Goal: Information Seeking & Learning: Check status

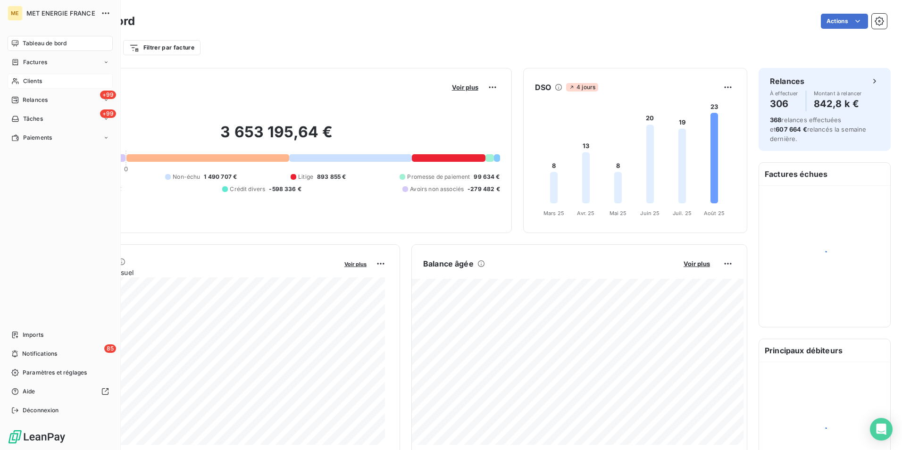
click at [24, 81] on span "Clients" at bounding box center [32, 81] width 19 height 8
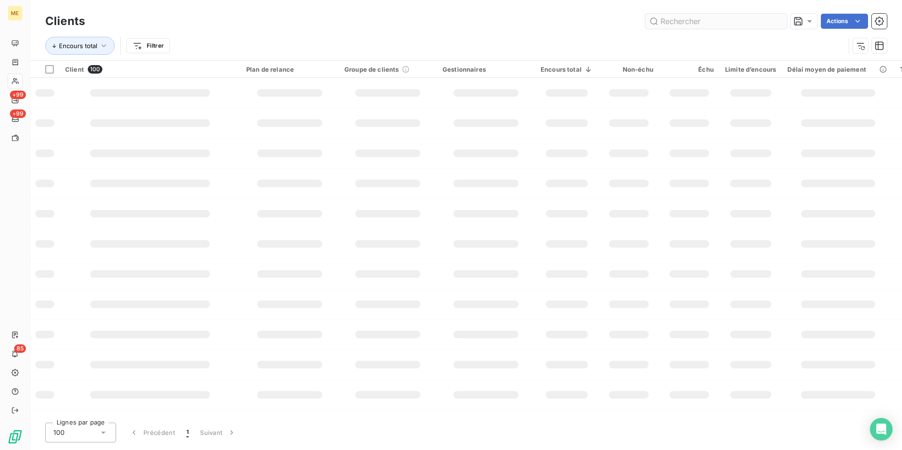
click at [729, 20] on input "text" at bounding box center [715, 21] width 141 height 15
click at [734, 20] on input "SDC [STREET_ADDRESS]" at bounding box center [715, 21] width 141 height 15
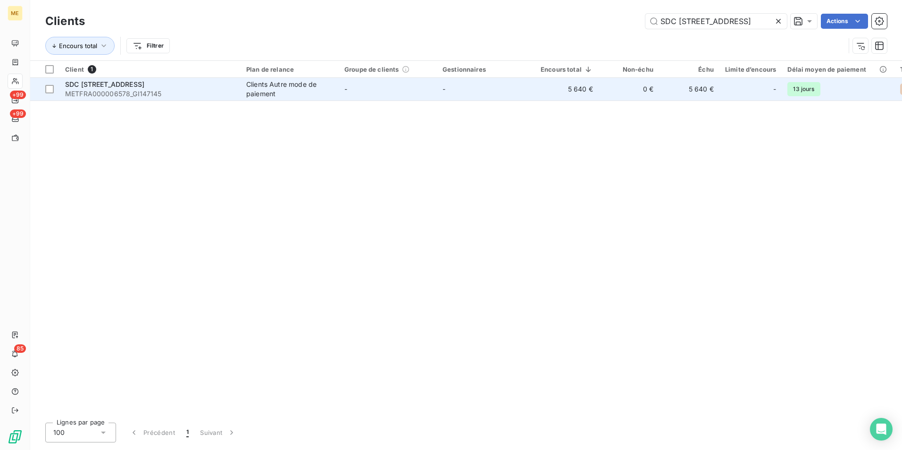
type input "SDC [STREET_ADDRESS]"
click at [266, 98] on div "Clients Autre mode de paiement" at bounding box center [289, 89] width 87 height 19
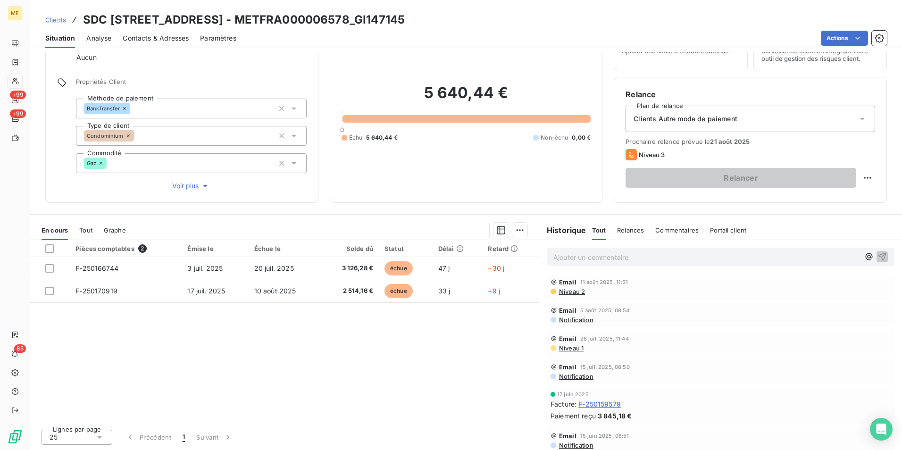
scroll to position [141, 0]
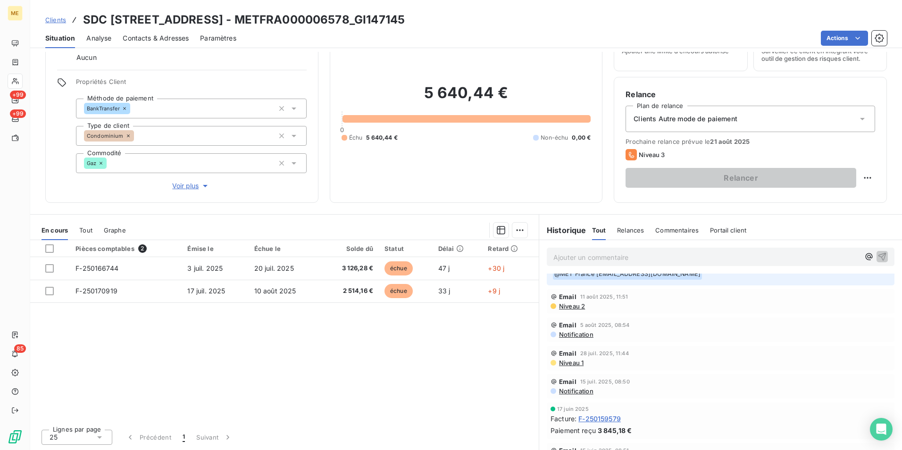
click at [52, 20] on span "Clients" at bounding box center [55, 20] width 21 height 8
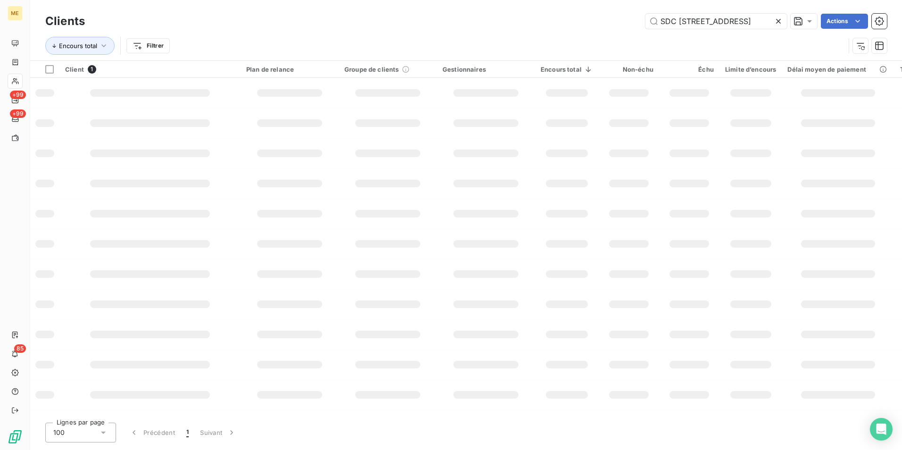
scroll to position [0, 40]
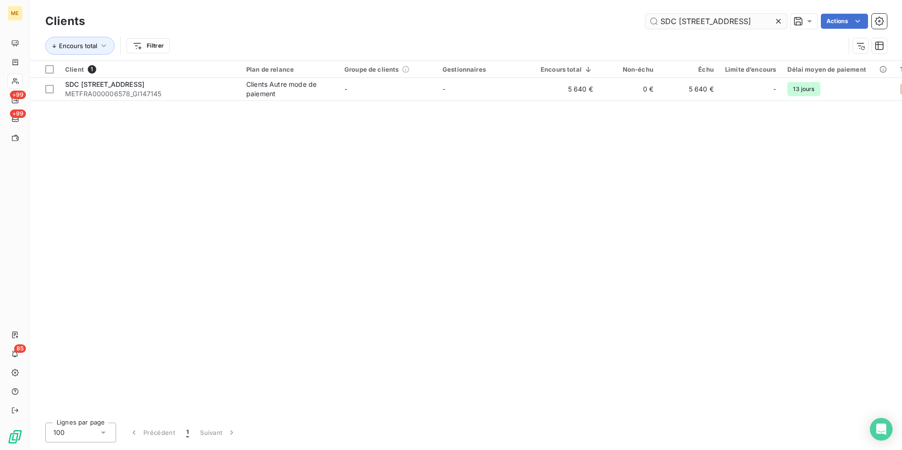
click at [732, 21] on input "SDC [STREET_ADDRESS]" at bounding box center [715, 21] width 141 height 15
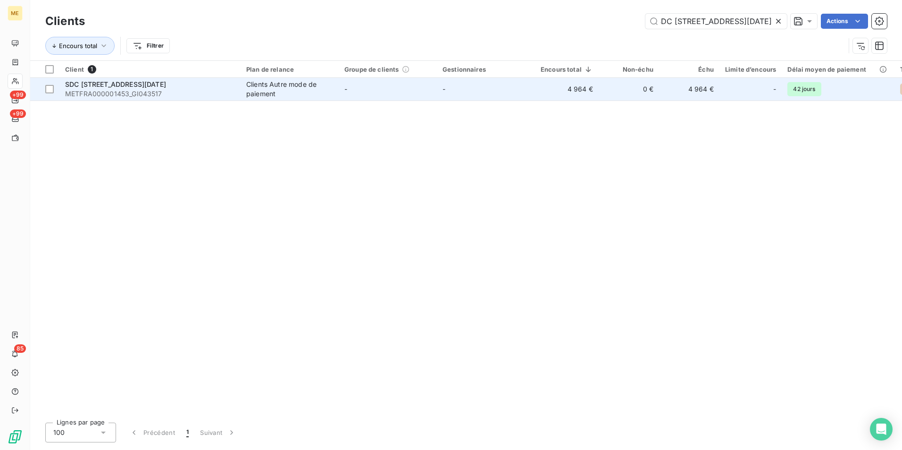
type input "SDC [STREET_ADDRESS][DATE]"
click at [472, 96] on td "-" at bounding box center [486, 89] width 98 height 23
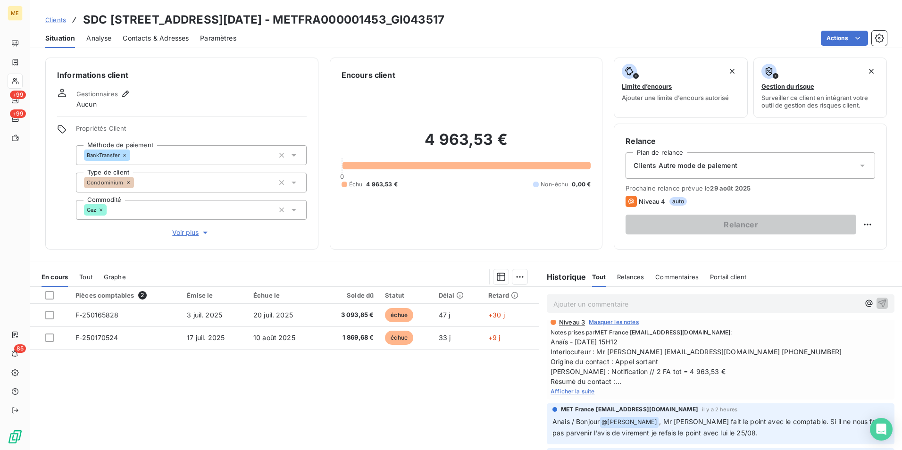
scroll to position [47, 0]
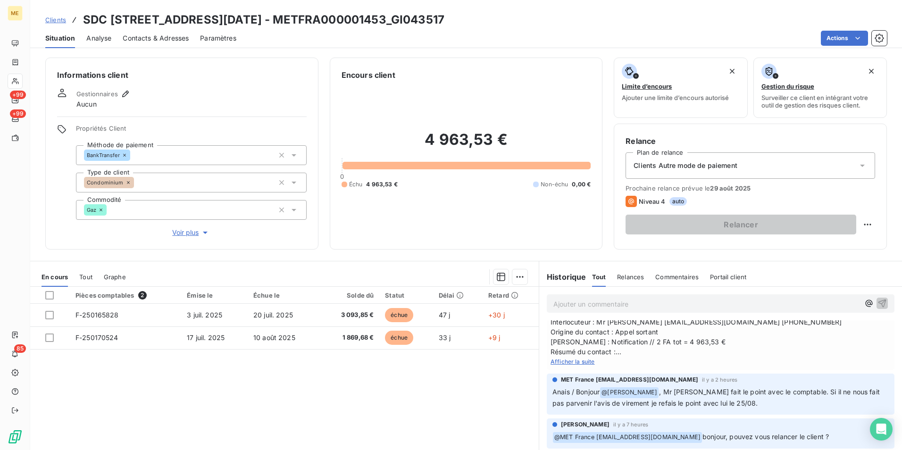
click at [578, 363] on span "Afficher la suite" at bounding box center [572, 361] width 44 height 7
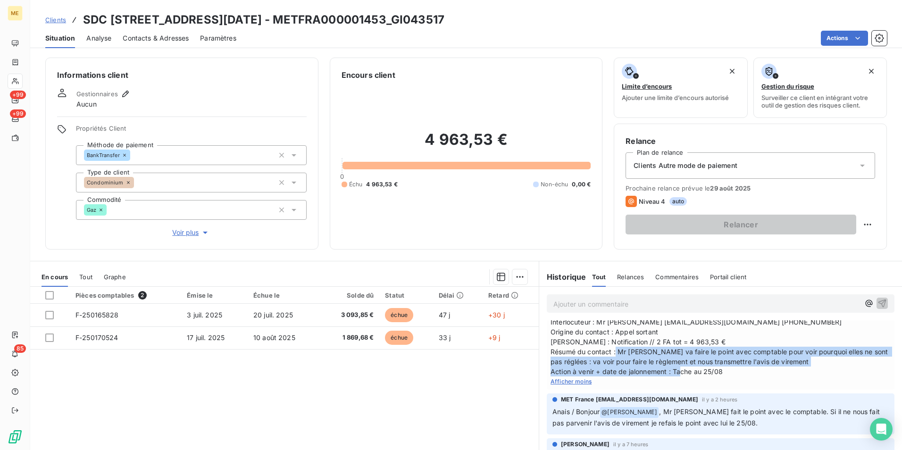
drag, startPoint x: 632, startPoint y: 352, endPoint x: 788, endPoint y: 375, distance: 157.3
click at [788, 375] on span "Anaïs - [DATE] 15H12 Interlocuteur : Mr [PERSON_NAME] [EMAIL_ADDRESS][DOMAIN_NA…" at bounding box center [720, 341] width 340 height 69
click at [55, 22] on span "Clients" at bounding box center [55, 20] width 21 height 8
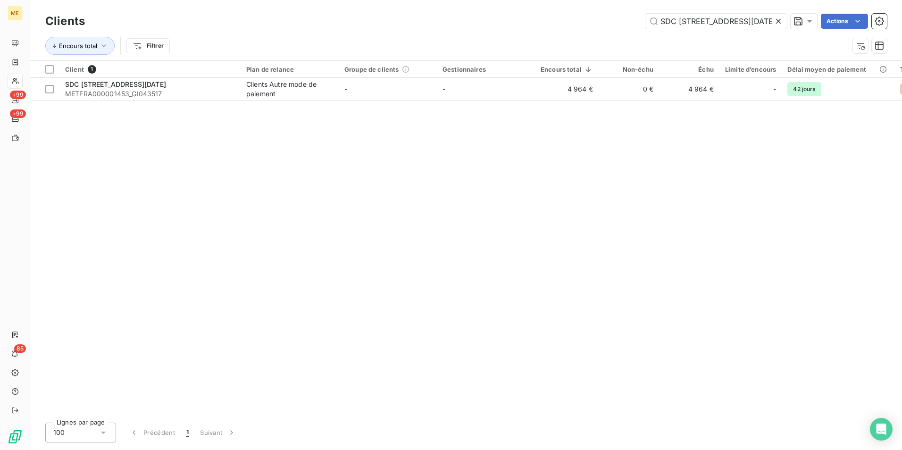
scroll to position [0, 4]
click at [745, 17] on input "SDC [STREET_ADDRESS][DATE]" at bounding box center [715, 21] width 141 height 15
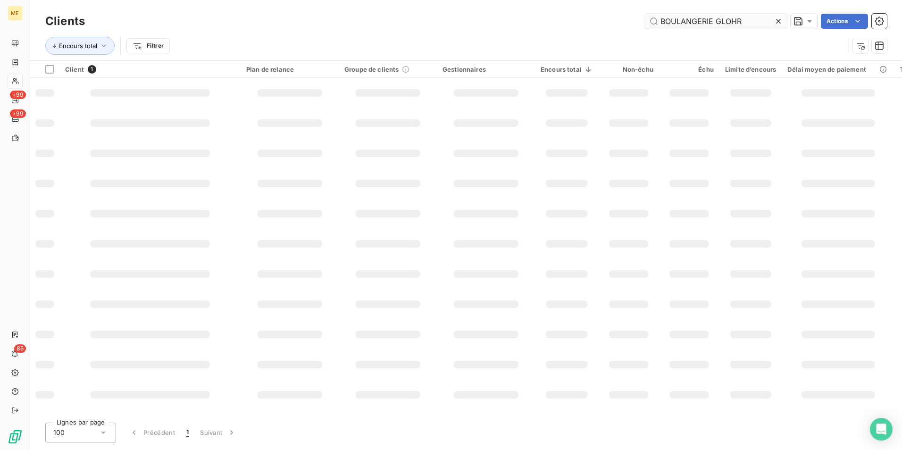
scroll to position [0, 0]
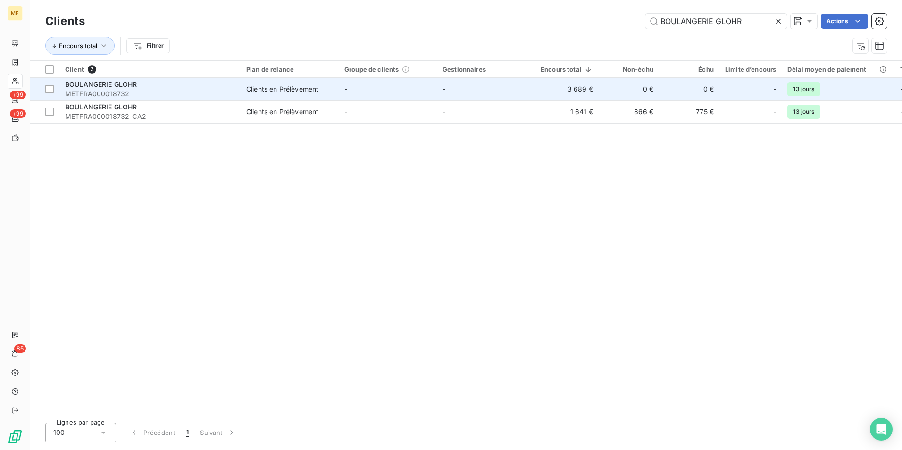
type input "BOULANGERIE GLOHR"
click at [227, 93] on span "METFRA000018732" at bounding box center [150, 93] width 170 height 9
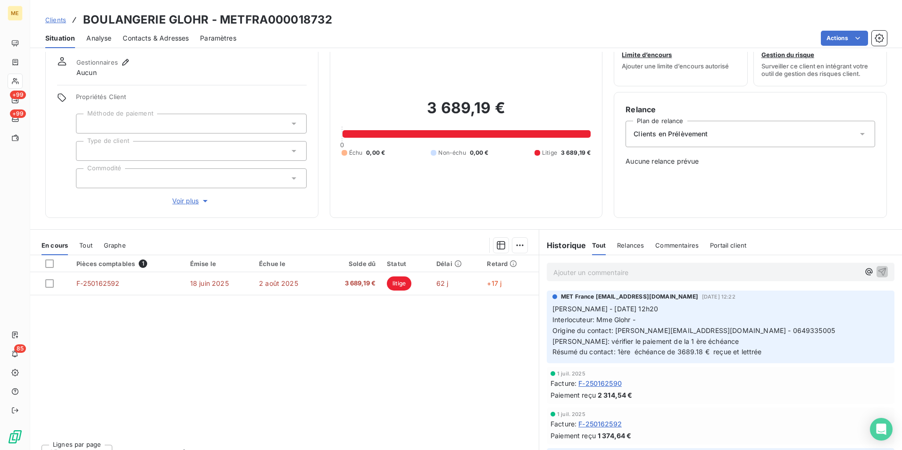
scroll to position [47, 0]
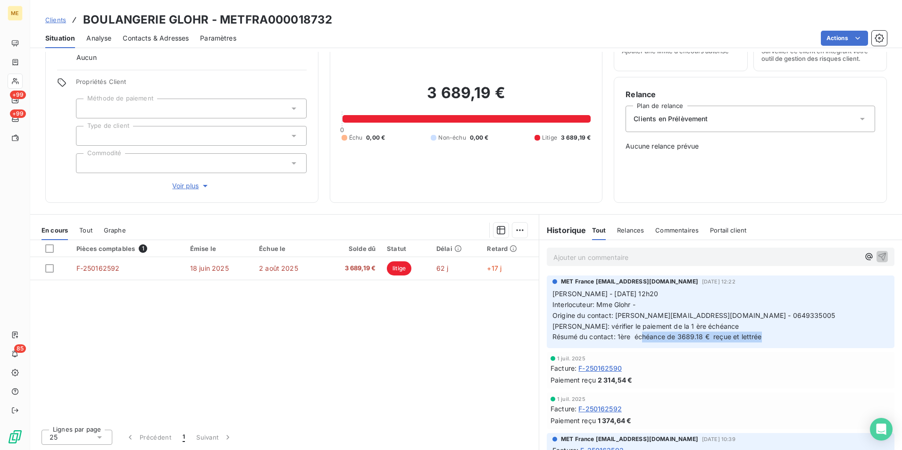
drag, startPoint x: 640, startPoint y: 335, endPoint x: 806, endPoint y: 341, distance: 166.1
click at [806, 341] on p "[PERSON_NAME] - [DATE] 12h20 Interlocuteur: Mme Glohr - Origine du contact: [PE…" at bounding box center [720, 316] width 336 height 54
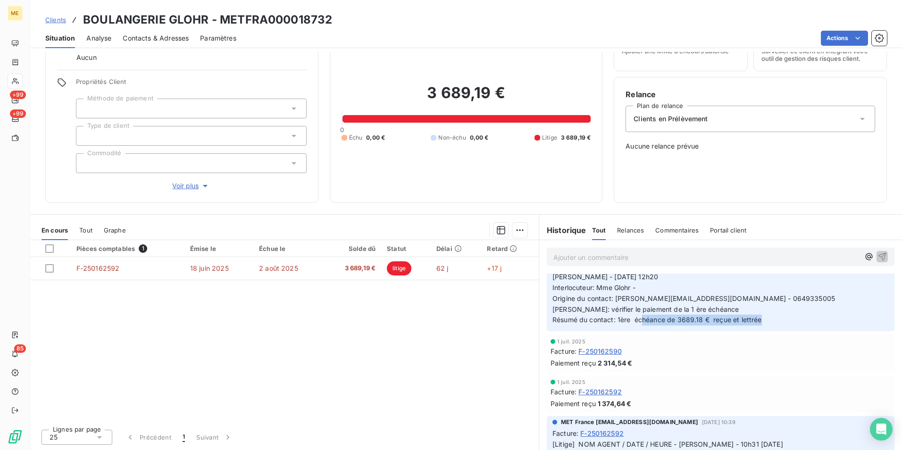
scroll to position [0, 0]
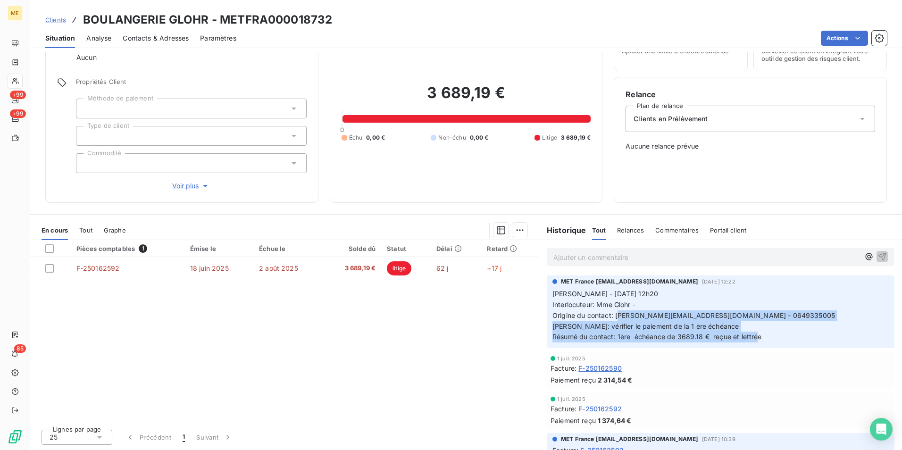
drag, startPoint x: 614, startPoint y: 312, endPoint x: 755, endPoint y: 335, distance: 142.5
click at [755, 335] on p "[PERSON_NAME] - [DATE] 12h20 Interlocuteur: Mme Glohr - Origine du contact: [PE…" at bounding box center [720, 316] width 336 height 54
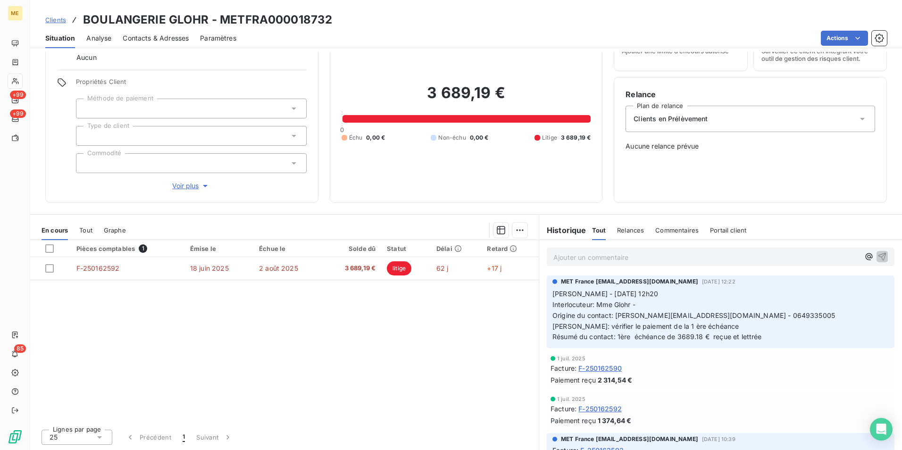
drag, startPoint x: 755, startPoint y: 335, endPoint x: 699, endPoint y: 360, distance: 61.0
click at [699, 360] on div "1 juil. 2025" at bounding box center [720, 359] width 340 height 6
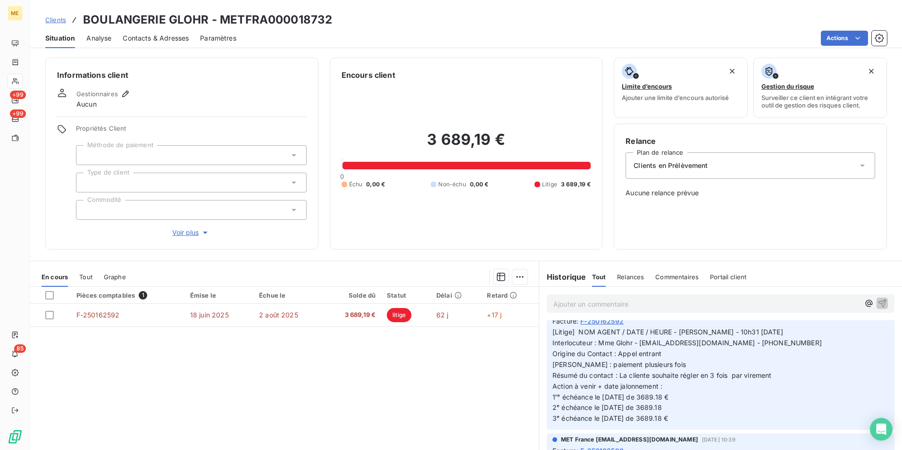
scroll to position [189, 0]
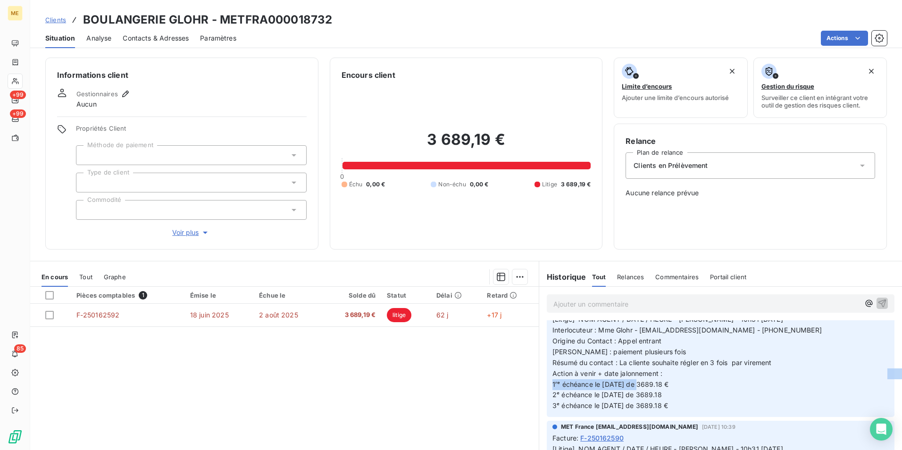
drag, startPoint x: 690, startPoint y: 384, endPoint x: 546, endPoint y: 389, distance: 143.9
click at [547, 389] on div "MET France [EMAIL_ADDRESS][DOMAIN_NAME] [DATE] 10:39 Facture : F-250162592 [Lit…" at bounding box center [721, 354] width 348 height 126
click at [678, 390] on p "[Litige] NOM AGENT / DATE / HEURE - [PERSON_NAME] - 10h31 [DATE] Interlocuteur …" at bounding box center [720, 362] width 336 height 97
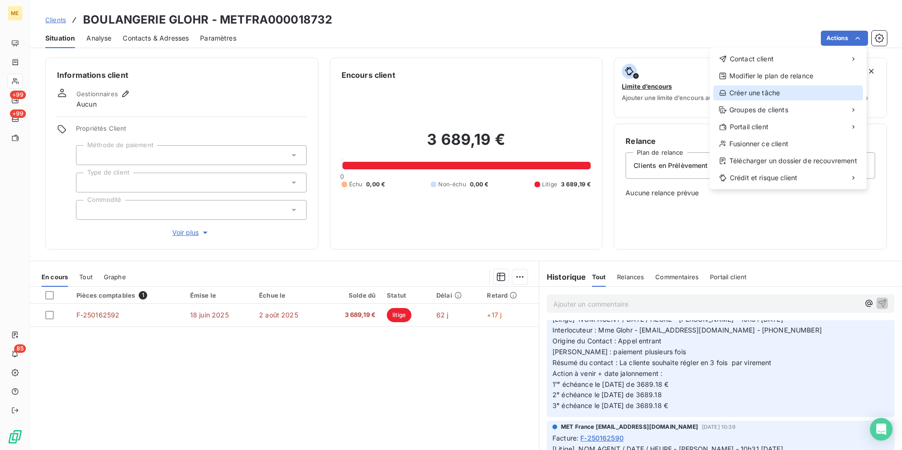
click at [761, 93] on div "Créer une tâche" at bounding box center [788, 92] width 150 height 15
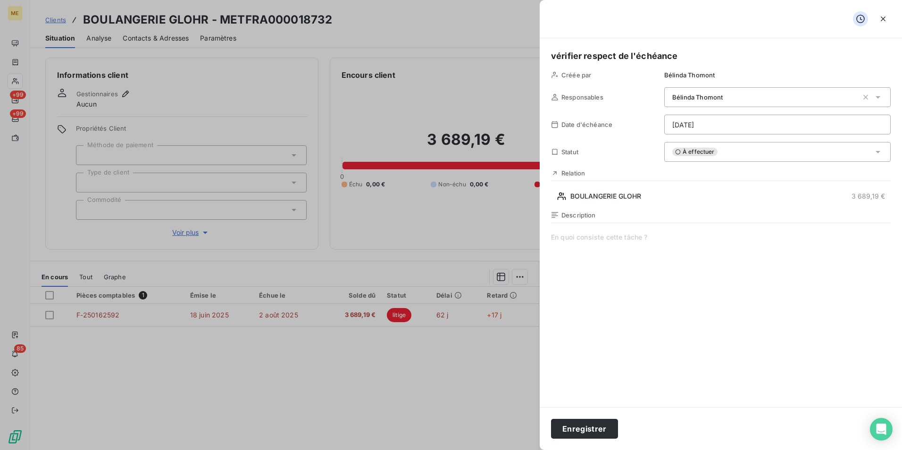
click at [715, 108] on div "vérifier respect de l'échéance Créée par [PERSON_NAME] Responsables [PERSON_NAM…" at bounding box center [721, 222] width 362 height 369
click at [714, 120] on html "ME +99 +99 85 Clients BOULANGERIE GLOHR - METFRA000018732 Situation Analyse Con…" at bounding box center [451, 225] width 902 height 450
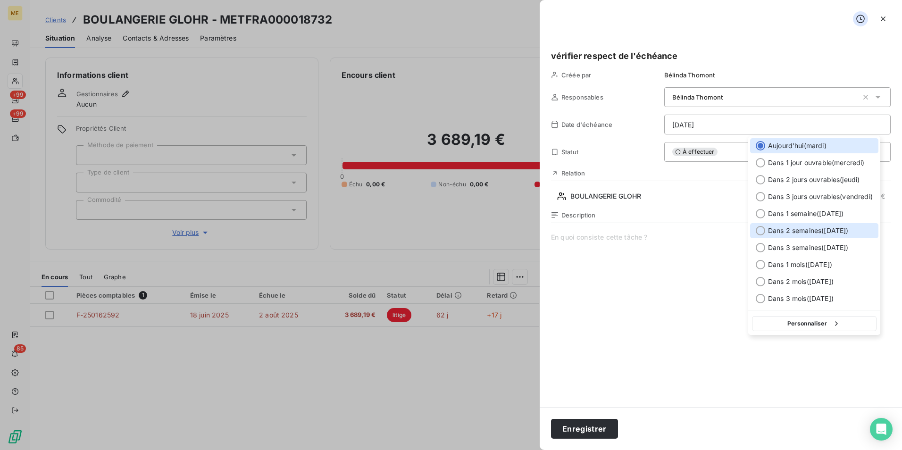
click at [794, 224] on div "Dans 2 semaines ( [DATE] )" at bounding box center [814, 230] width 128 height 15
type input "[DATE]"
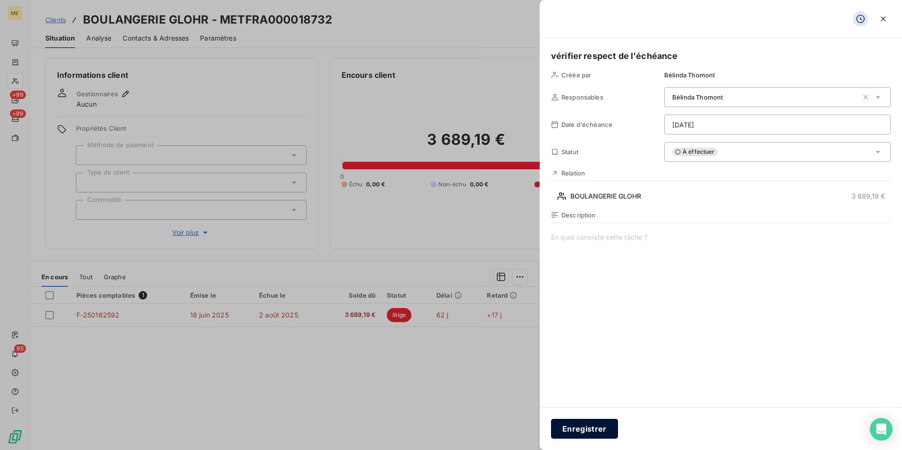
click at [574, 429] on button "Enregistrer" at bounding box center [584, 429] width 67 height 20
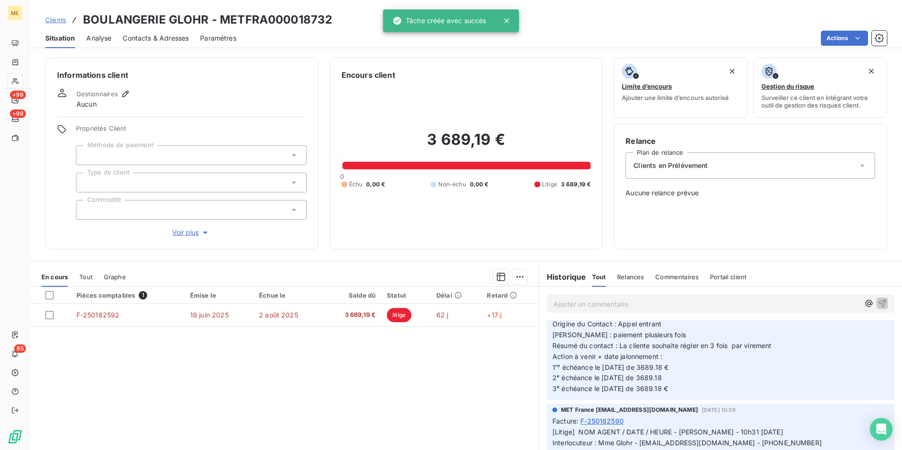
scroll to position [236, 0]
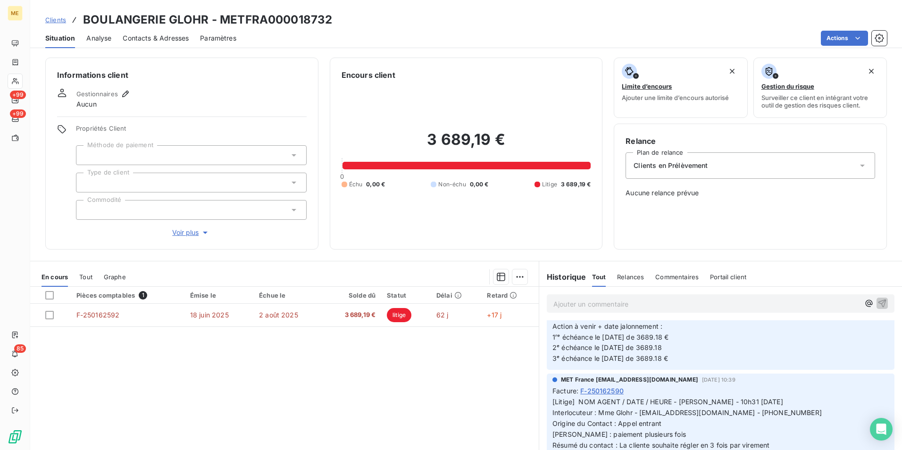
click at [61, 21] on span "Clients" at bounding box center [55, 20] width 21 height 8
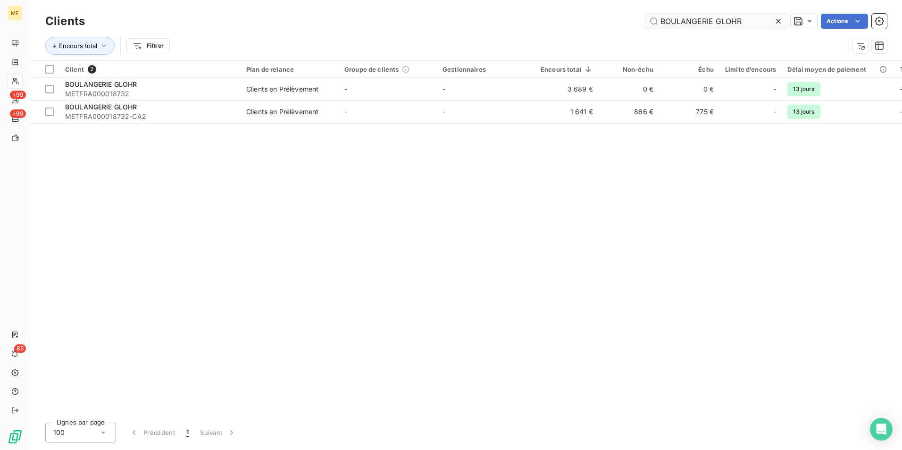
click at [698, 19] on input "BOULANGERIE GLOHR" at bounding box center [715, 21] width 141 height 15
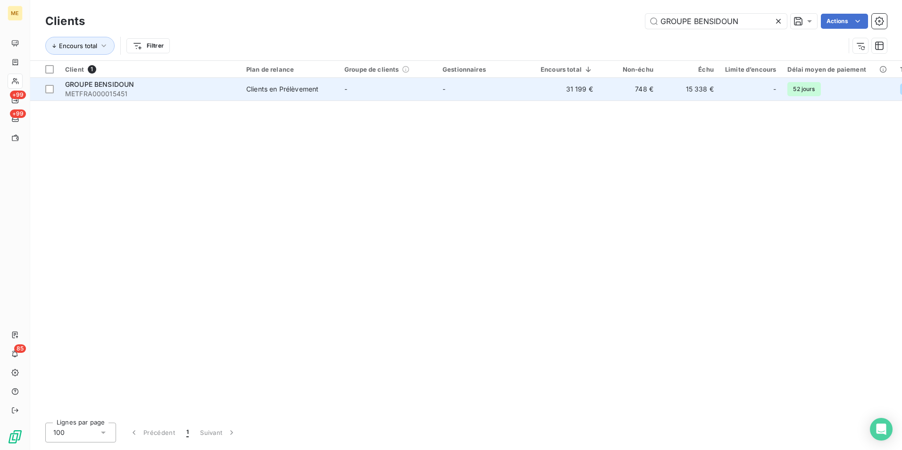
type input "GROUPE BENSIDOUN"
click at [261, 92] on div "Clients en Prélèvement" at bounding box center [282, 88] width 72 height 9
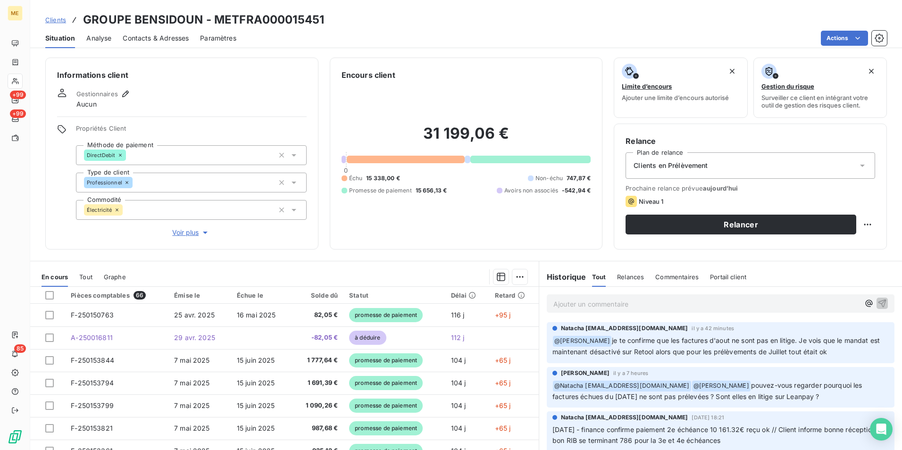
scroll to position [47, 0]
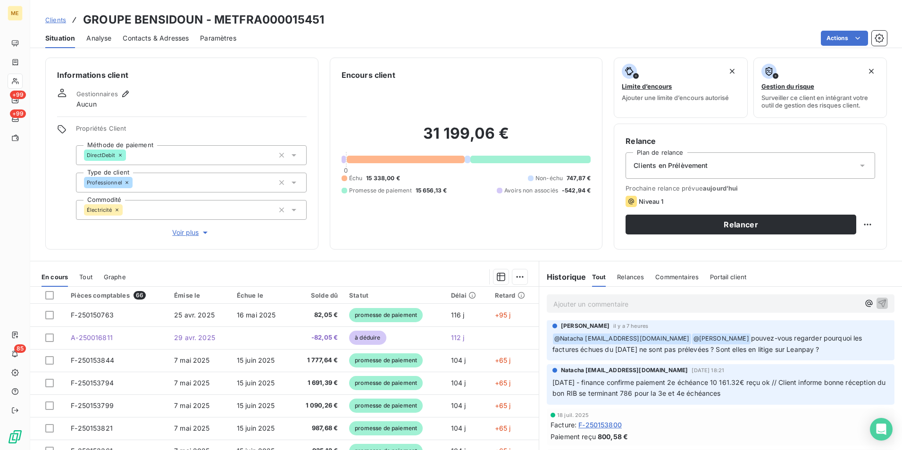
drag, startPoint x: 591, startPoint y: 385, endPoint x: 789, endPoint y: 397, distance: 197.9
click at [789, 397] on p "[DATE] - finance confirme paiement 2e échéance 10 161.32€ reçu ok // Client inf…" at bounding box center [720, 388] width 336 height 22
drag, startPoint x: 789, startPoint y: 397, endPoint x: 704, endPoint y: 428, distance: 90.0
click at [704, 428] on div "Facture : F-250153800" at bounding box center [720, 425] width 340 height 10
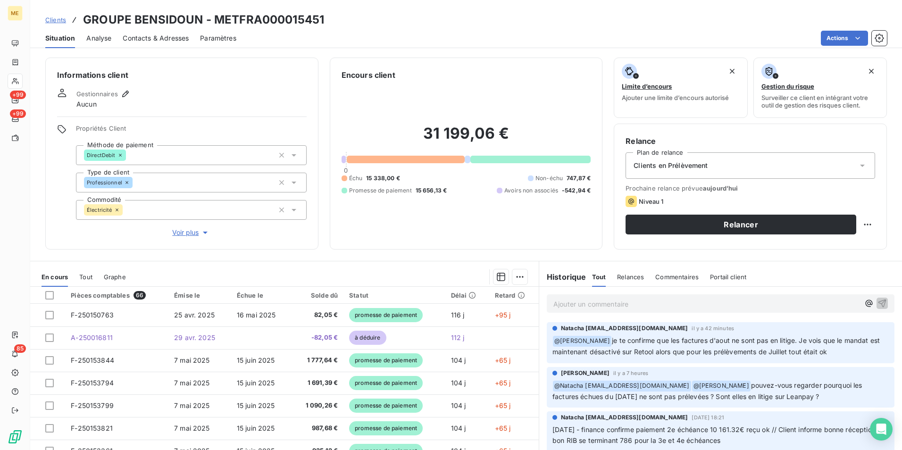
drag, startPoint x: 591, startPoint y: 399, endPoint x: 769, endPoint y: 402, distance: 178.3
click at [769, 402] on p "﻿ @ Natacha [EMAIL_ADDRESS][DOMAIN_NAME] ﻿ @ Klea Verjoni pouvez-vous regarder …" at bounding box center [720, 391] width 336 height 22
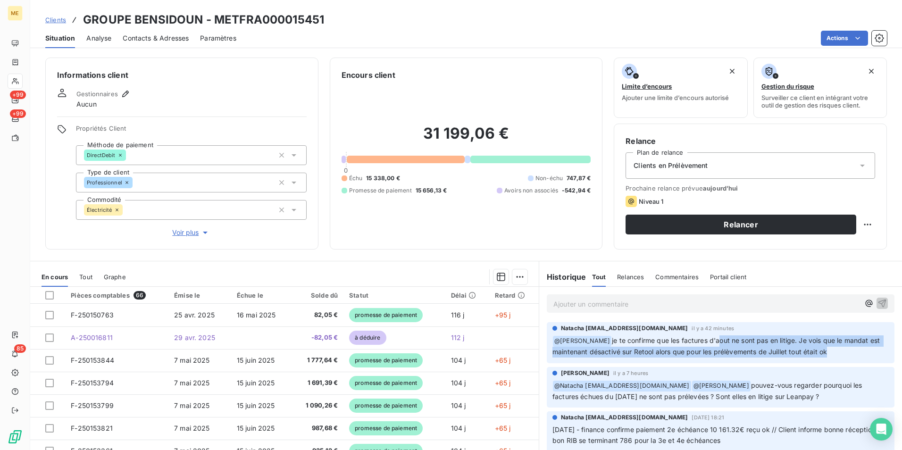
drag, startPoint x: 701, startPoint y: 342, endPoint x: 839, endPoint y: 348, distance: 137.4
click at [839, 348] on p "﻿ @ [PERSON_NAME] je te confirme que les factures d'aout ne sont pas en litige.…" at bounding box center [720, 346] width 336 height 22
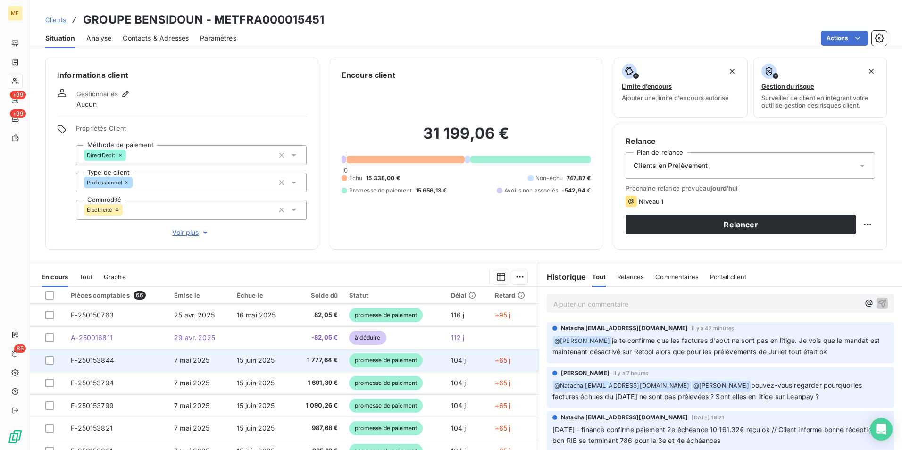
click at [393, 366] on span "promesse de paiement" at bounding box center [386, 360] width 74 height 14
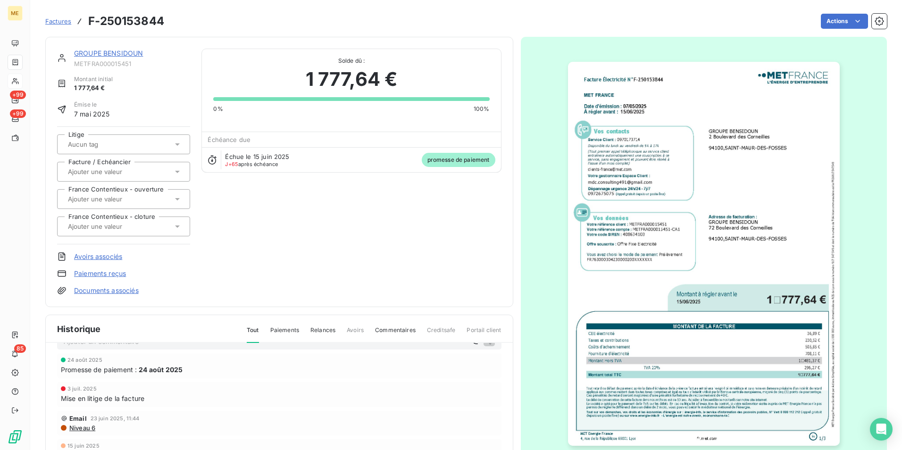
scroll to position [35, 0]
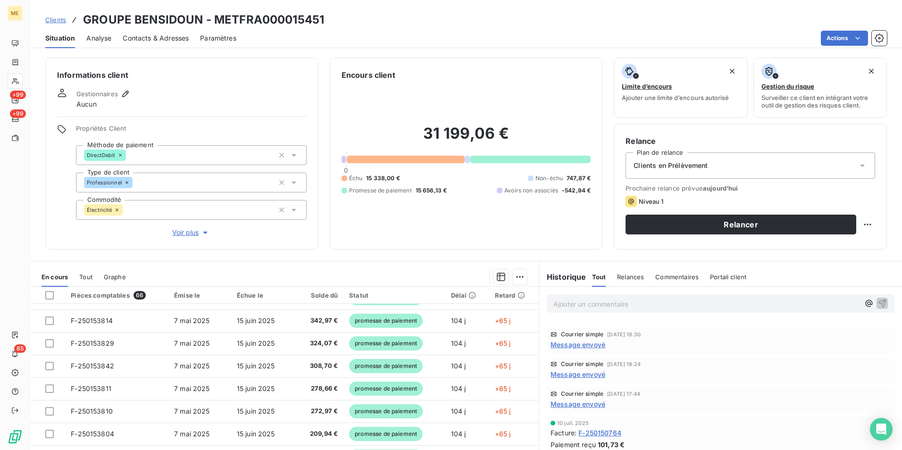
scroll to position [1792, 0]
click at [664, 277] on span "Commentaires" at bounding box center [676, 277] width 43 height 8
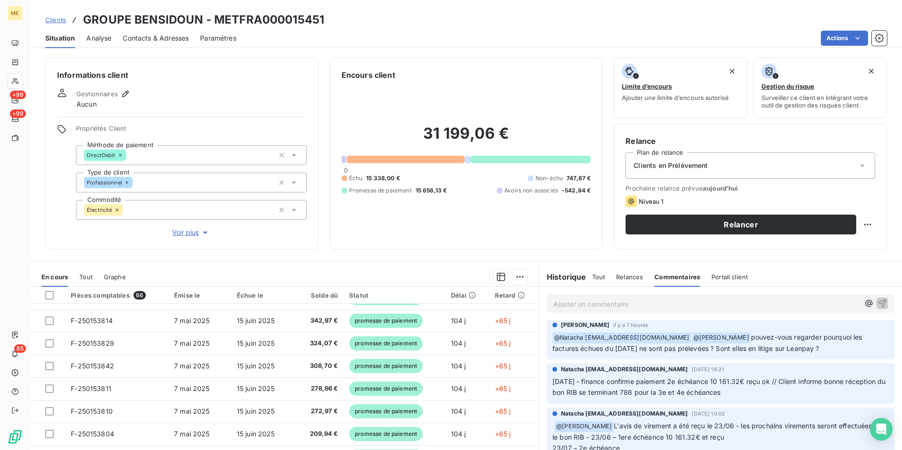
scroll to position [94, 0]
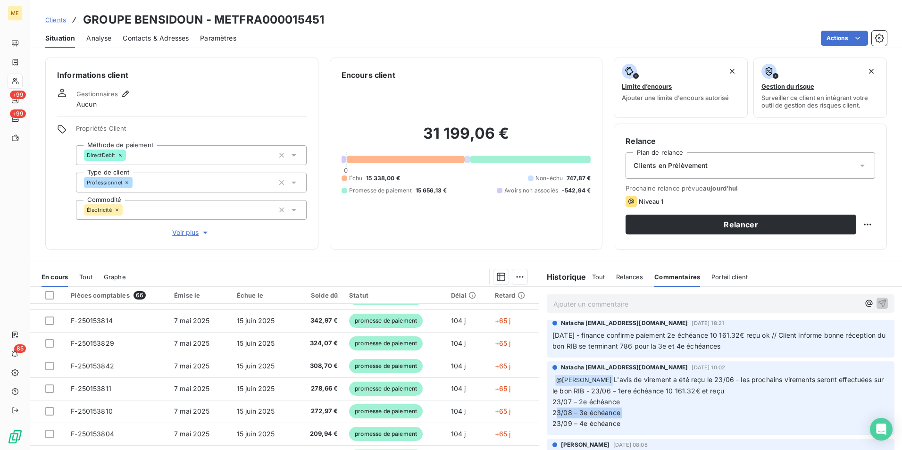
drag, startPoint x: 621, startPoint y: 407, endPoint x: 547, endPoint y: 412, distance: 74.2
click at [547, 412] on div "Natacha [EMAIL_ADDRESS][DOMAIN_NAME] [DATE] 10:02 @ [PERSON_NAME] L'avis de vir…" at bounding box center [721, 397] width 348 height 73
drag, startPoint x: 326, startPoint y: 17, endPoint x: 211, endPoint y: 12, distance: 115.7
click at [211, 12] on div "Clients GROUPE BENSIDOUN - METFRA000015451" at bounding box center [466, 19] width 872 height 17
copy h3 "METFRA000015451"
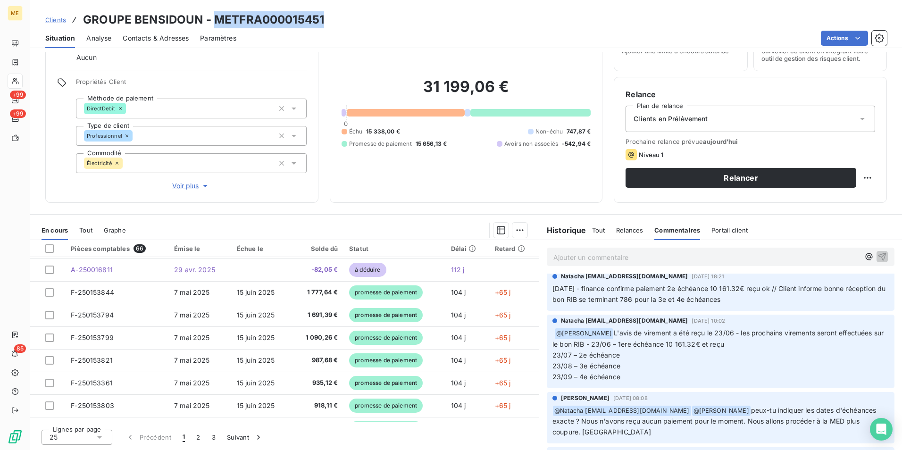
scroll to position [0, 0]
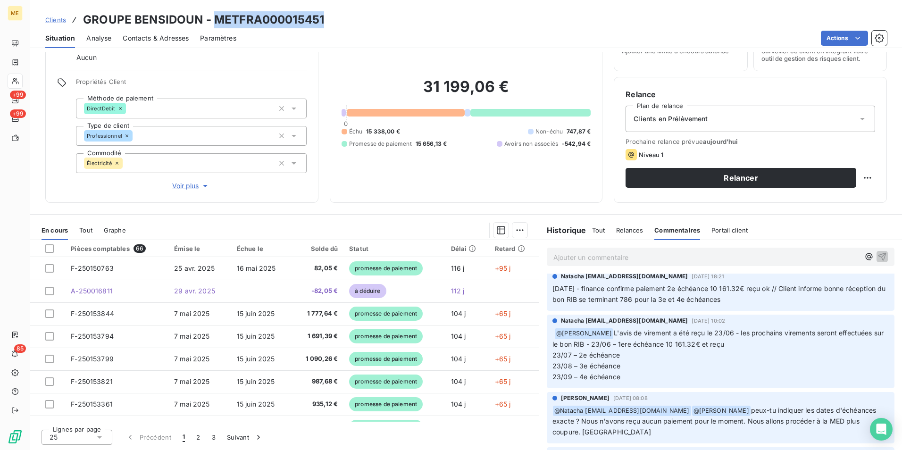
click at [48, 19] on span "Clients" at bounding box center [55, 20] width 21 height 8
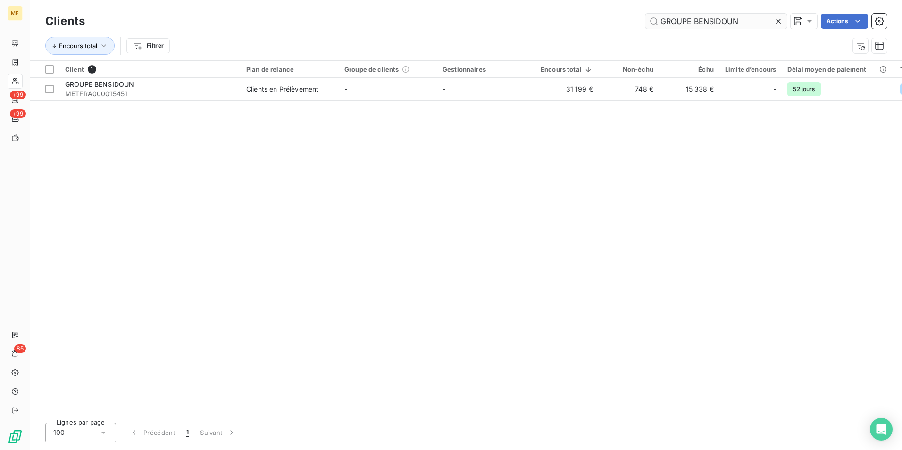
click at [677, 19] on input "GROUPE BENSIDOUN" at bounding box center [715, 21] width 141 height 15
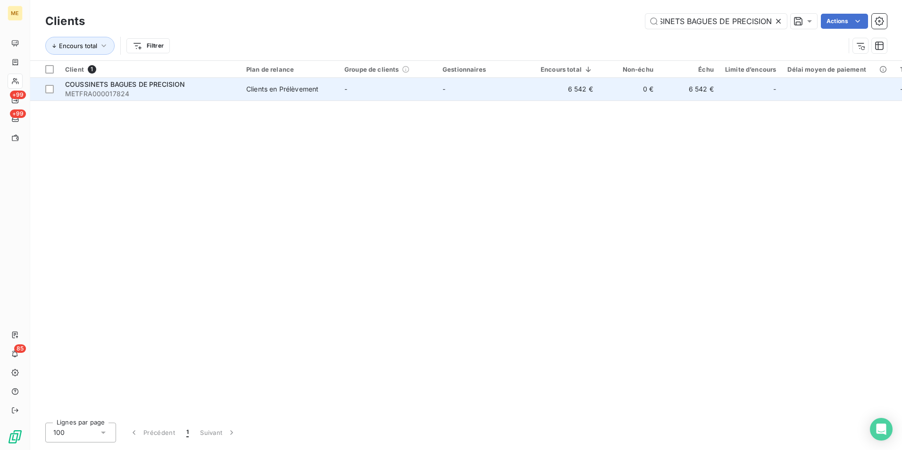
type input "COUSSINETS BAGUES DE PRECISION"
click at [289, 87] on div "Clients en Prélèvement" at bounding box center [282, 88] width 72 height 9
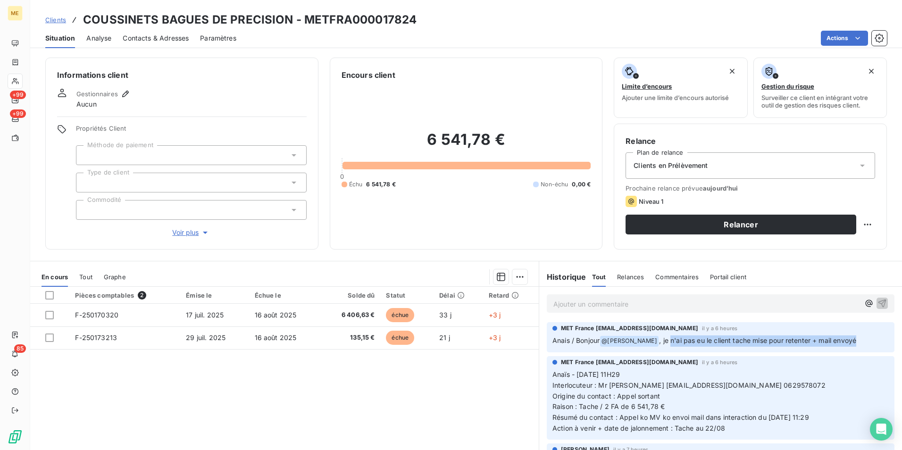
drag, startPoint x: 655, startPoint y: 343, endPoint x: 845, endPoint y: 349, distance: 190.2
click at [845, 349] on div "MET France [EMAIL_ADDRESS][DOMAIN_NAME] il y a 6 heures Anais / Bonjour @ [PERS…" at bounding box center [721, 337] width 348 height 30
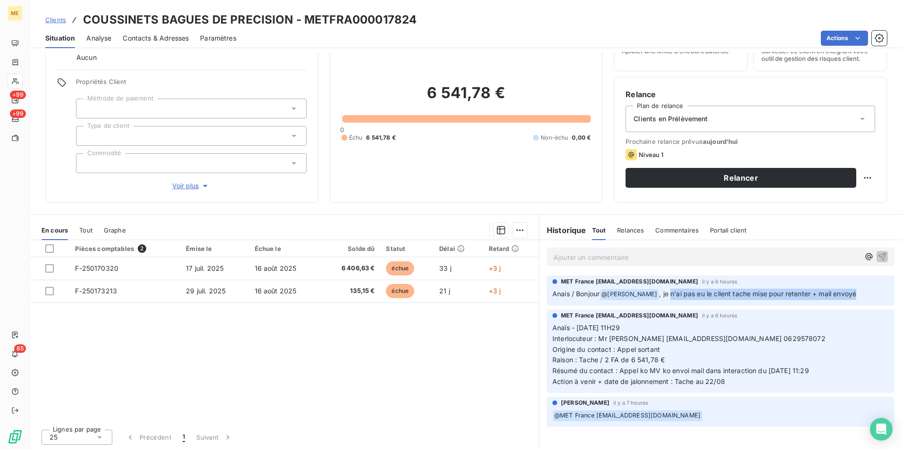
click at [61, 20] on span "Clients" at bounding box center [55, 20] width 21 height 8
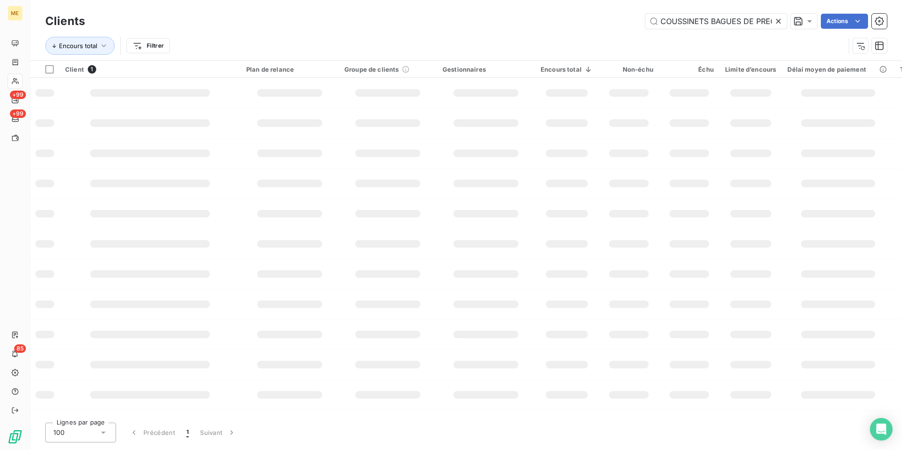
scroll to position [0, 24]
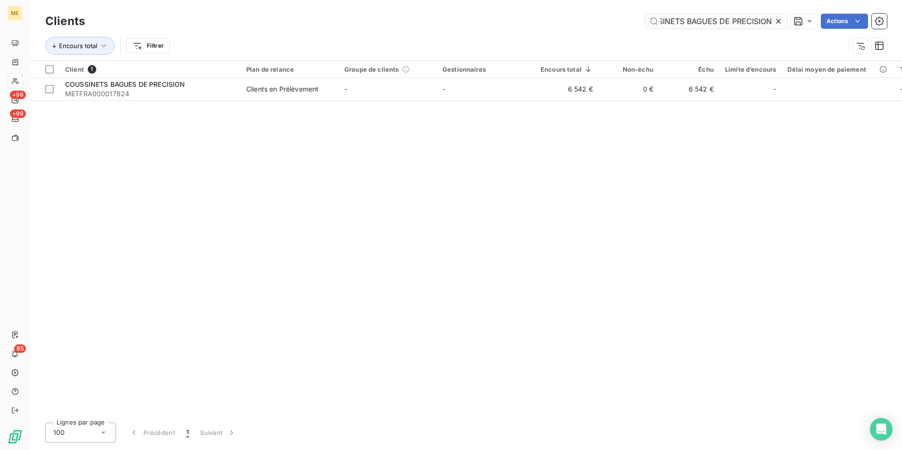
click at [682, 20] on input "COUSSINETS BAGUES DE PRECISION" at bounding box center [715, 21] width 141 height 15
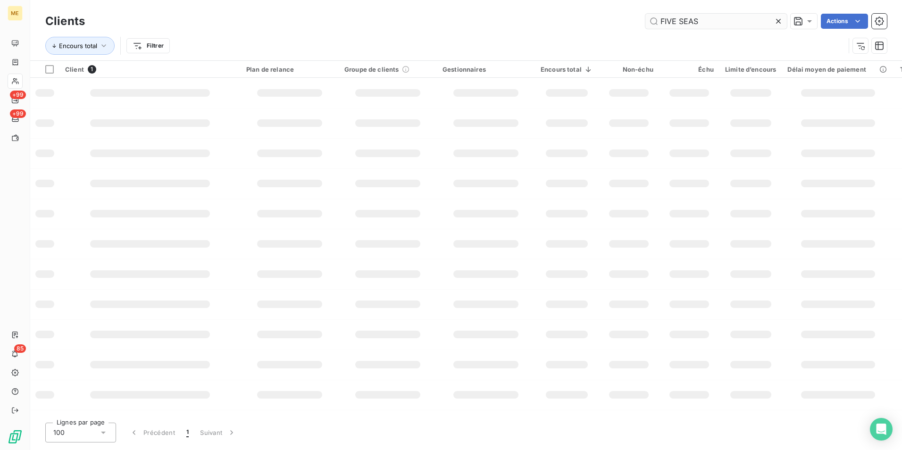
scroll to position [0, 0]
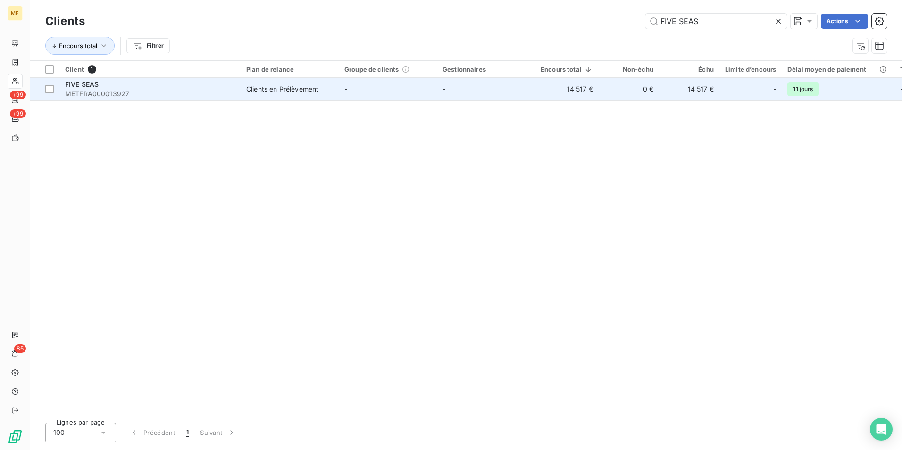
type input "FIVE SEAS"
click at [189, 96] on span "METFRA000013927" at bounding box center [150, 93] width 170 height 9
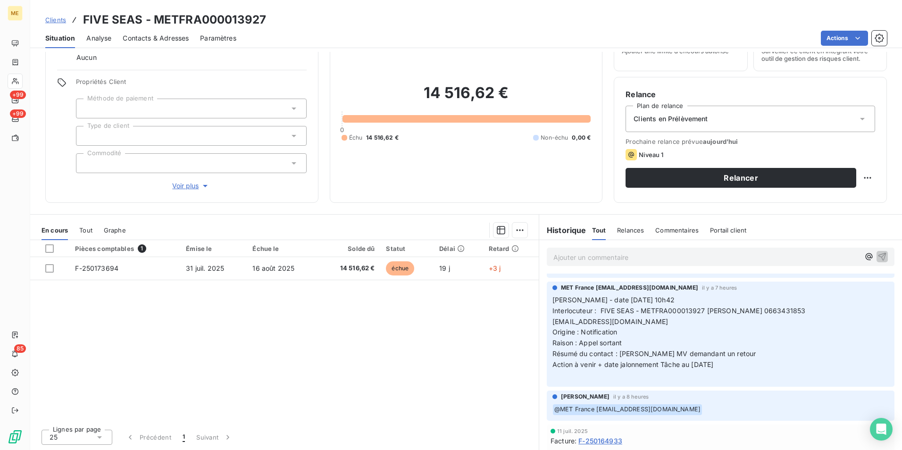
scroll to position [41, 0]
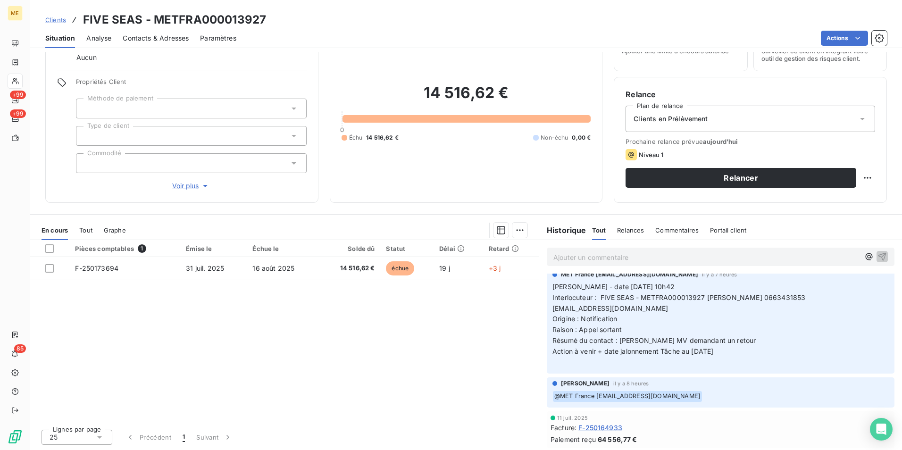
click at [63, 19] on span "Clients" at bounding box center [55, 20] width 21 height 8
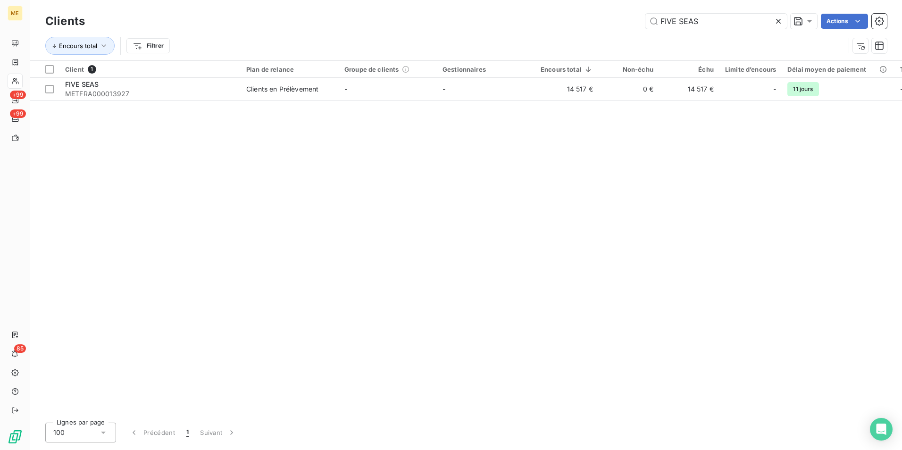
click at [132, 328] on div "Client 1 Plan de relance Groupe de clients Gestionnaires Encours total Non-échu…" at bounding box center [466, 238] width 872 height 354
click at [723, 21] on input "FIVE SEAS" at bounding box center [715, 21] width 141 height 15
paste input "G2C"
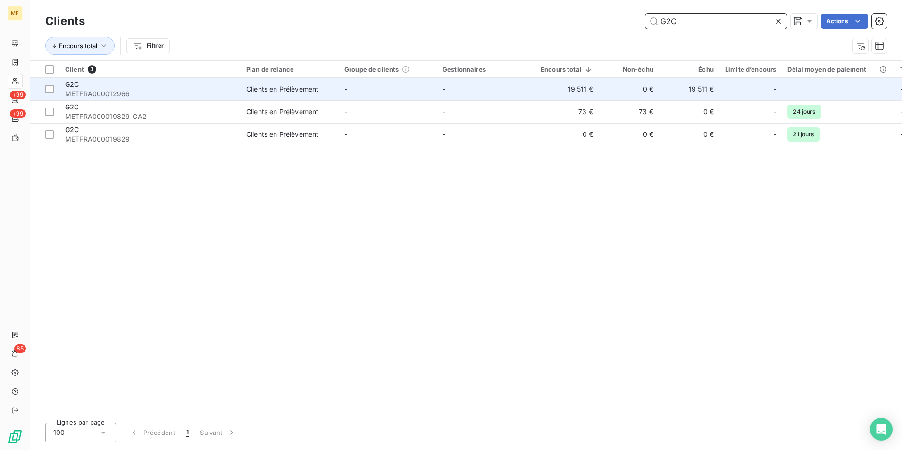
type input "G2C"
click at [387, 94] on td "-" at bounding box center [388, 89] width 98 height 23
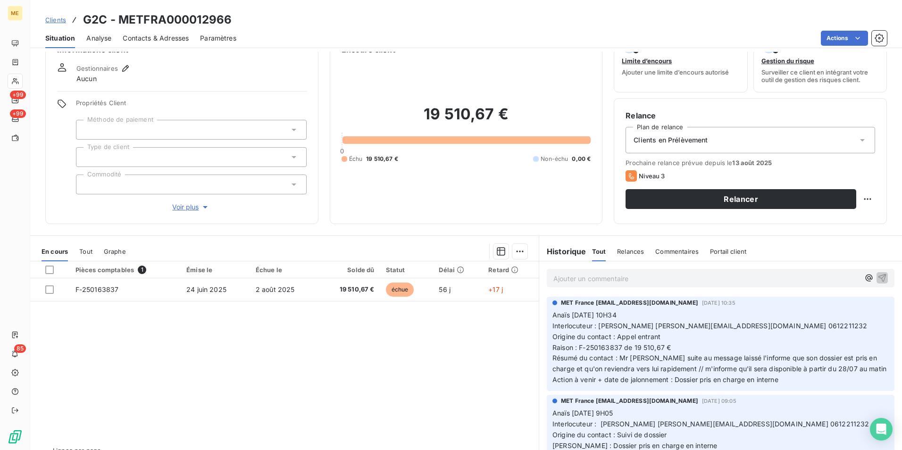
scroll to position [47, 0]
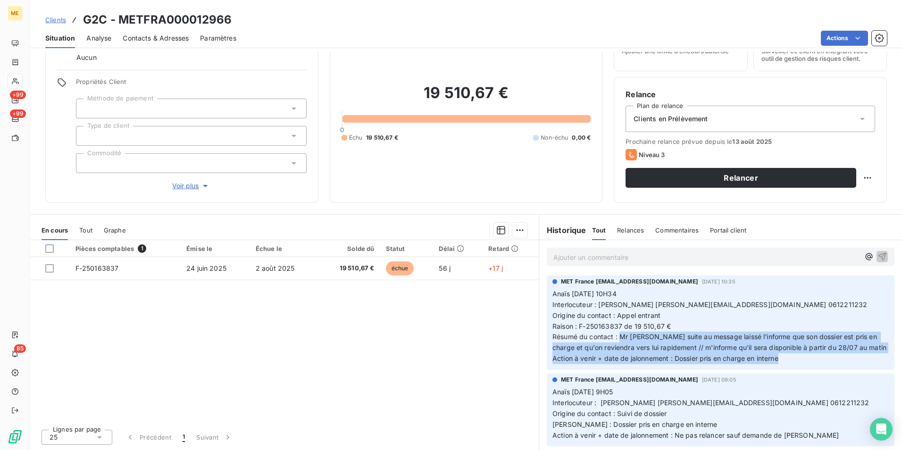
drag, startPoint x: 622, startPoint y: 333, endPoint x: 835, endPoint y: 355, distance: 213.8
click at [835, 355] on p "Anaïs [DATE] 10H34 Interlocuteur : [PERSON_NAME] [PERSON_NAME][EMAIL_ADDRESS][D…" at bounding box center [720, 326] width 336 height 75
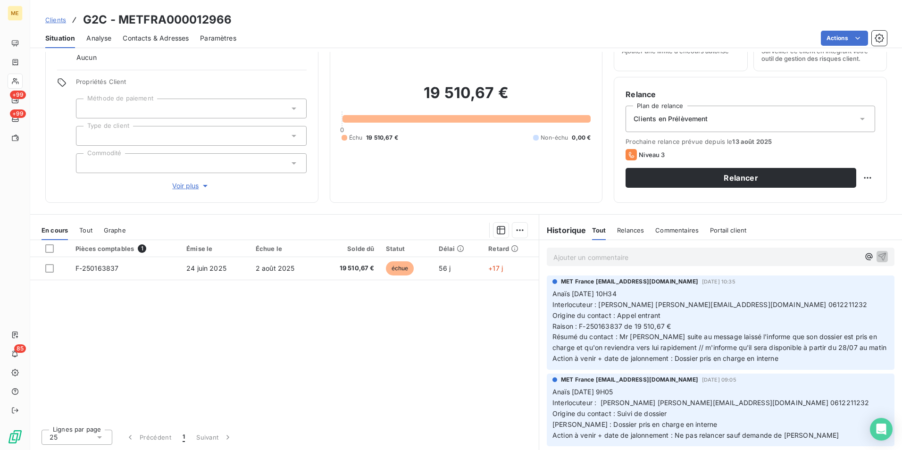
click at [626, 374] on div "MET France [EMAIL_ADDRESS][DOMAIN_NAME] [DATE] 09:05 Anaïs [DATE] 9H05 Interloc…" at bounding box center [721, 410] width 348 height 73
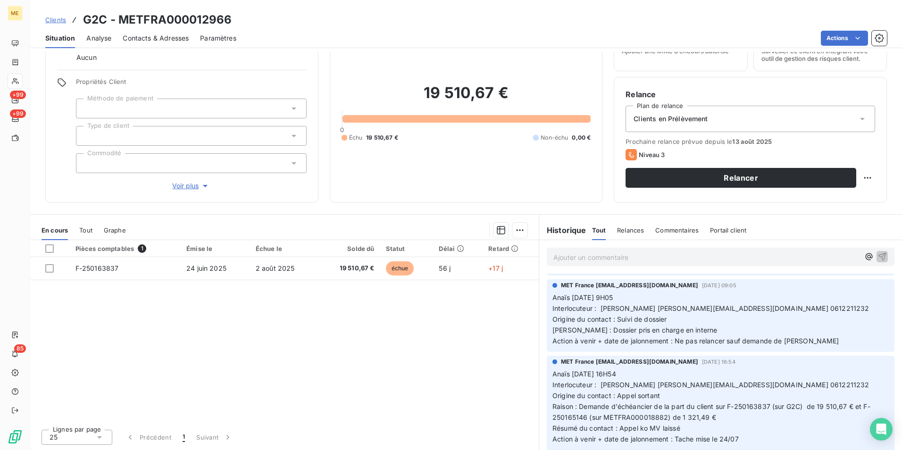
scroll to position [107, 0]
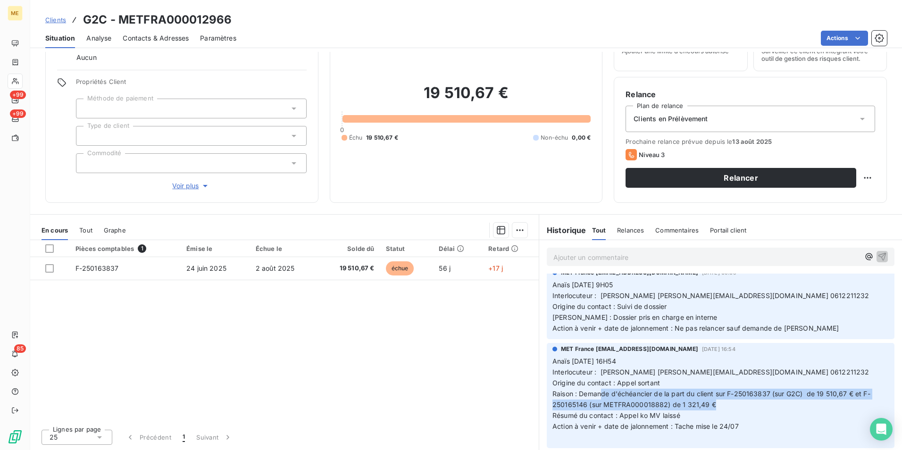
drag, startPoint x: 596, startPoint y: 399, endPoint x: 856, endPoint y: 403, distance: 260.4
click at [856, 403] on p "Anaïs [DATE] 16H54 Interlocuteur : [PERSON_NAME] [PERSON_NAME][EMAIL_ADDRESS][D…" at bounding box center [720, 399] width 336 height 86
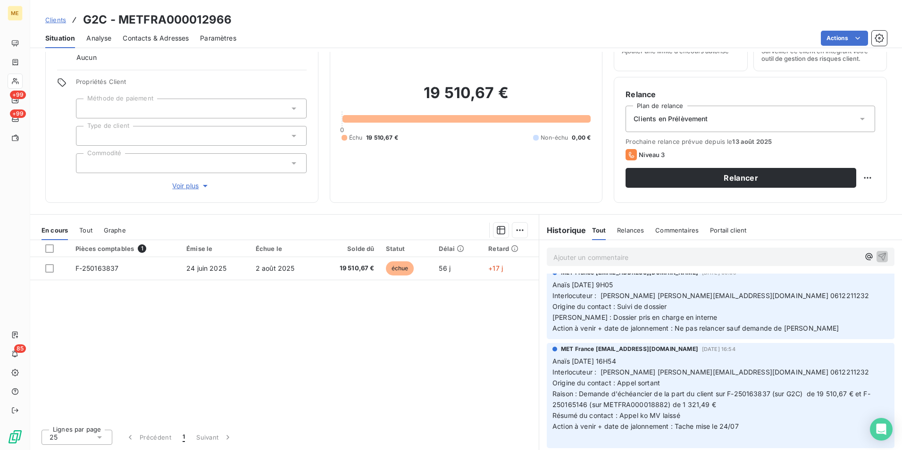
click at [739, 431] on p "Anaïs [DATE] 16H54 Interlocuteur : [PERSON_NAME] [PERSON_NAME][EMAIL_ADDRESS][D…" at bounding box center [720, 399] width 336 height 86
drag, startPoint x: 743, startPoint y: 425, endPoint x: 576, endPoint y: 395, distance: 169.7
click at [576, 395] on p "Anaïs [DATE] 16H54 Interlocuteur : [PERSON_NAME] [PERSON_NAME][EMAIL_ADDRESS][D…" at bounding box center [720, 399] width 336 height 86
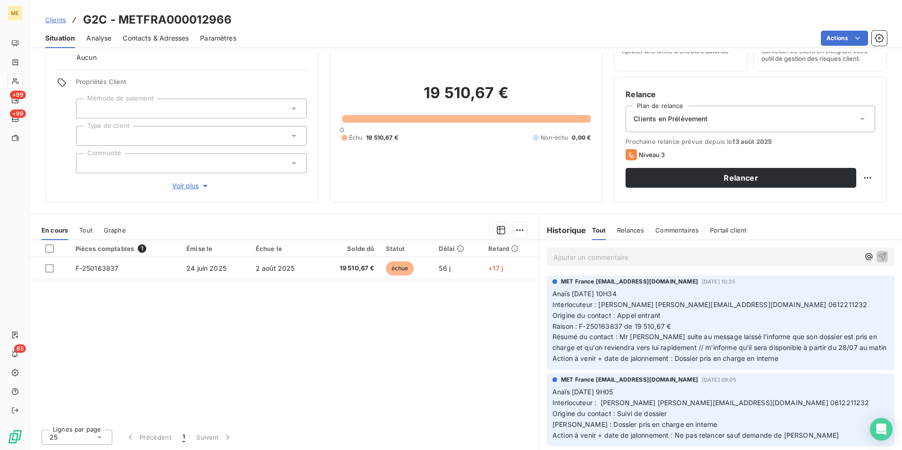
scroll to position [0, 0]
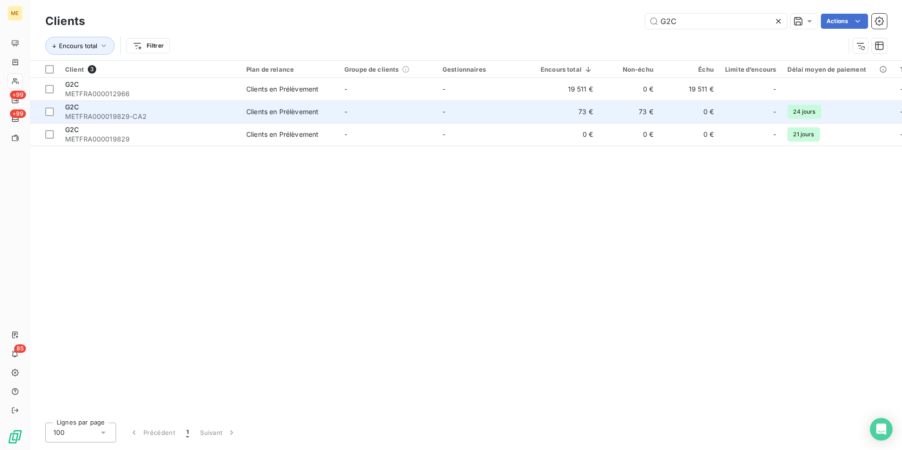
click at [302, 112] on div "Clients en Prélèvement" at bounding box center [282, 111] width 72 height 9
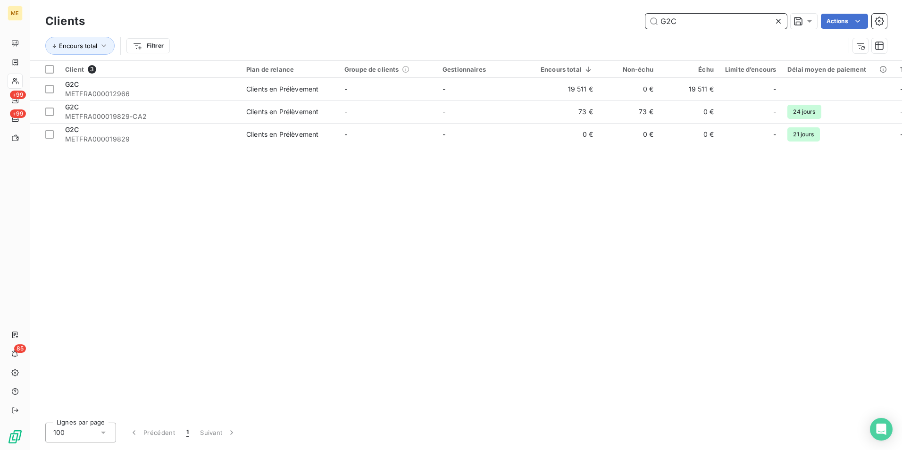
click at [707, 17] on input "G2C" at bounding box center [715, 21] width 141 height 15
paste input "INTERPRESS"
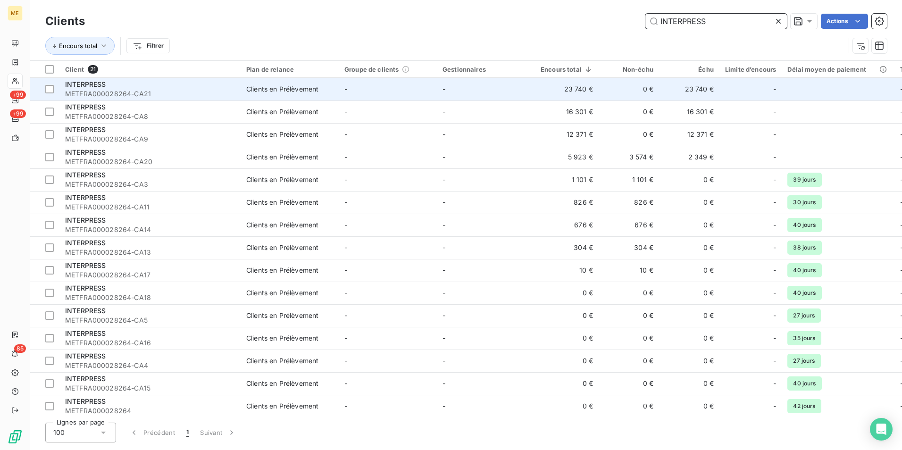
type input "INTERPRESS"
click at [290, 83] on td "Clients en Prélèvement" at bounding box center [290, 89] width 98 height 23
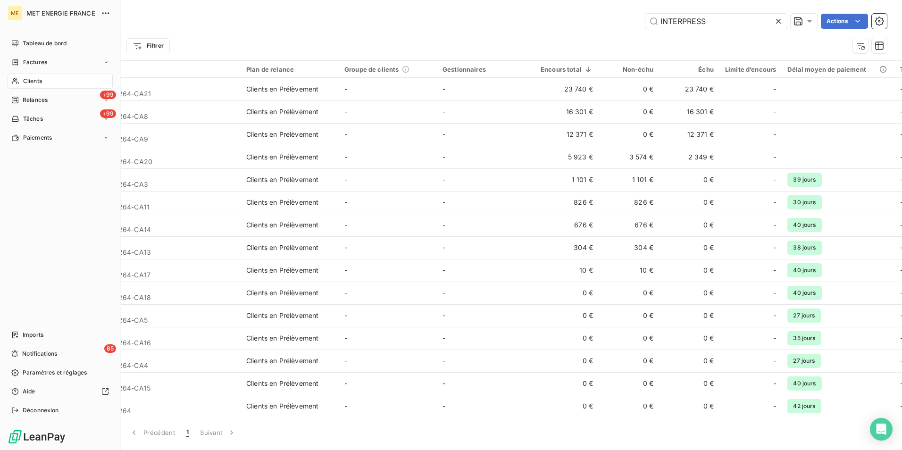
click at [15, 81] on icon at bounding box center [15, 81] width 8 height 8
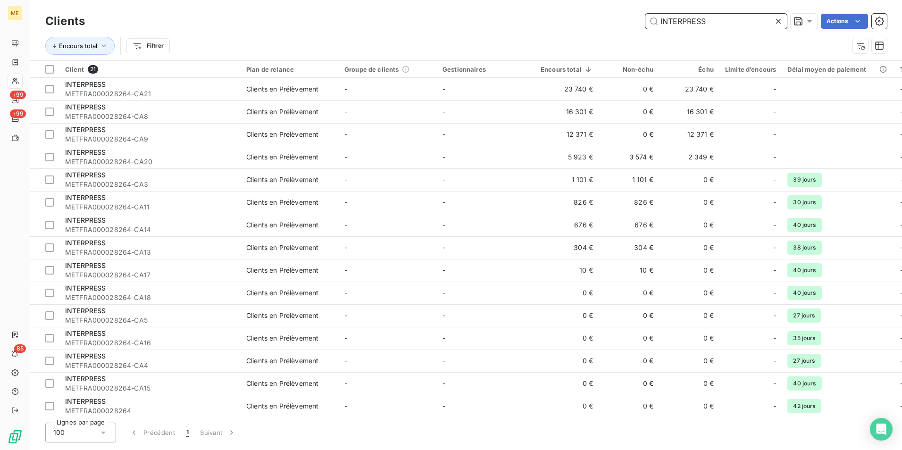
click at [681, 23] on input "INTERPRESS" at bounding box center [715, 21] width 141 height 15
paste input "ESSAM"
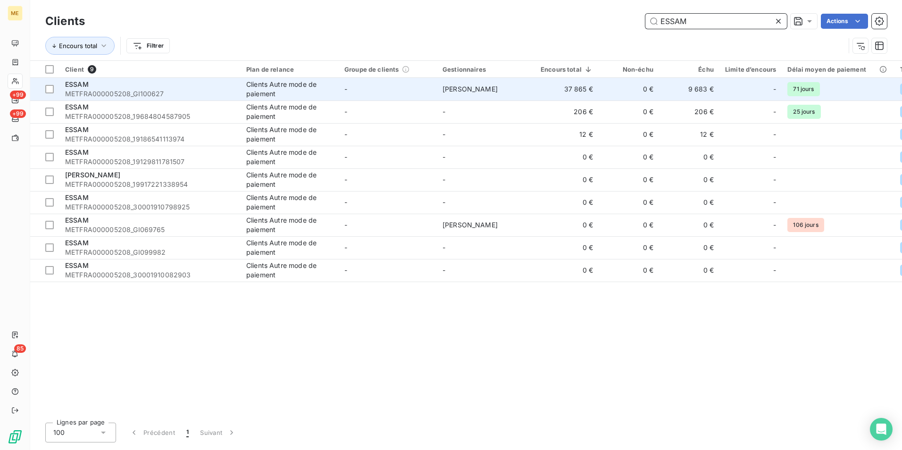
type input "ESSAM"
click at [200, 91] on span "METFRA000005208_GI100627" at bounding box center [150, 93] width 170 height 9
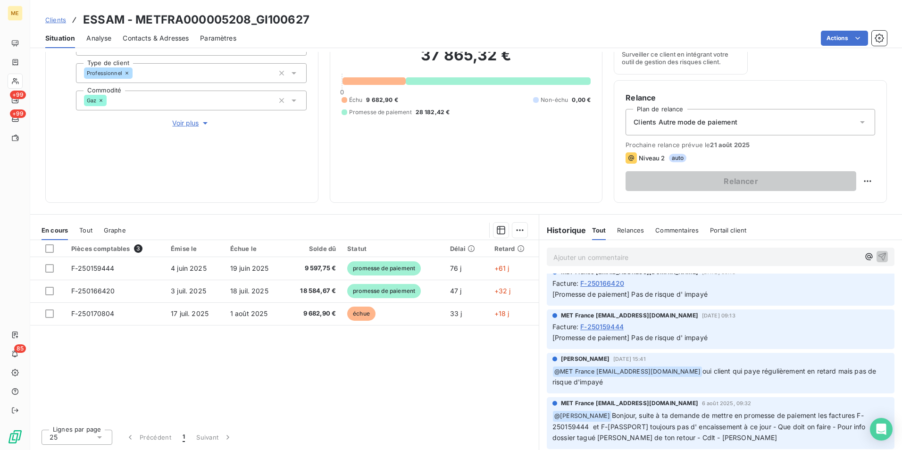
scroll to position [94, 0]
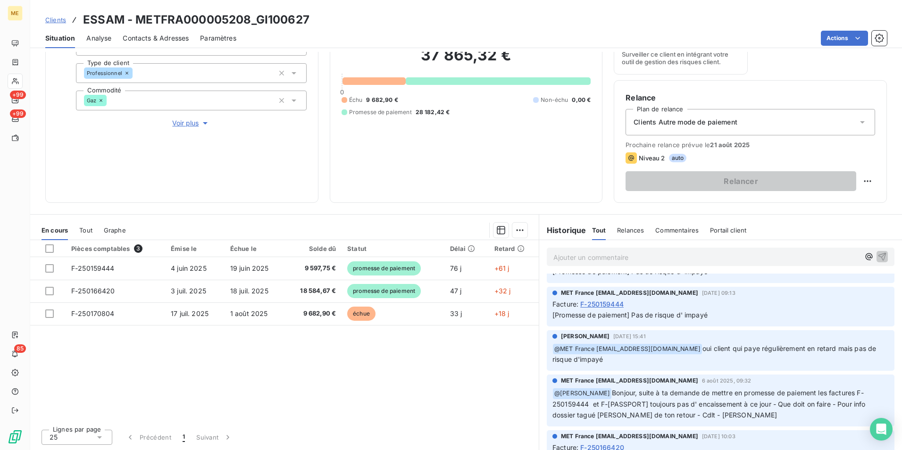
drag, startPoint x: 700, startPoint y: 344, endPoint x: 777, endPoint y: 362, distance: 79.0
click at [777, 362] on p "﻿ @ MET [GEOGRAPHIC_DATA] [EMAIL_ADDRESS][DOMAIN_NAME] oui client qui paye régu…" at bounding box center [720, 354] width 336 height 22
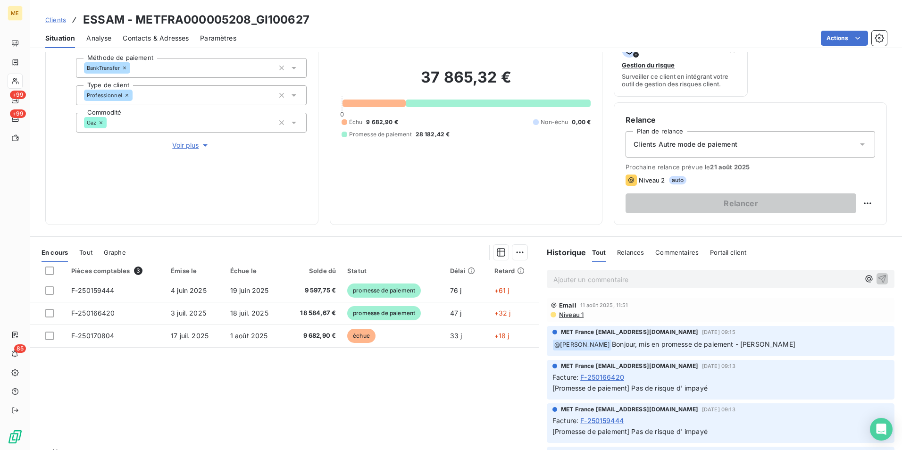
scroll to position [109, 0]
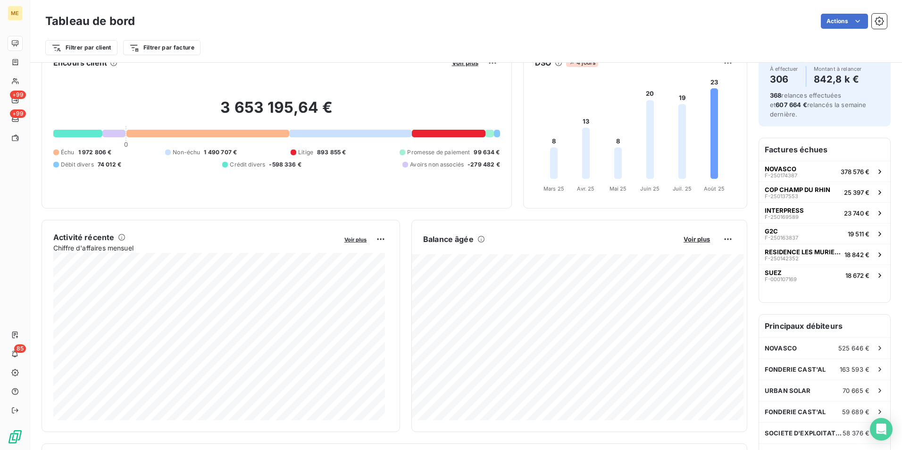
scroll to position [48, 0]
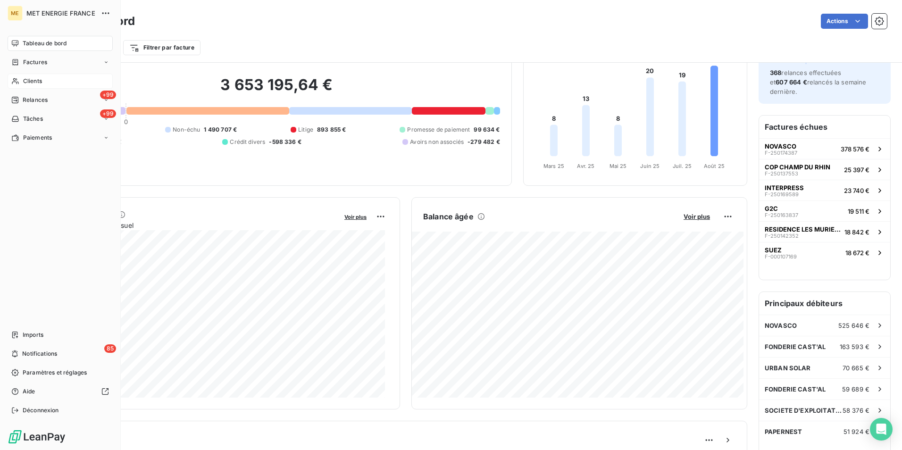
click at [26, 81] on span "Clients" at bounding box center [32, 81] width 19 height 8
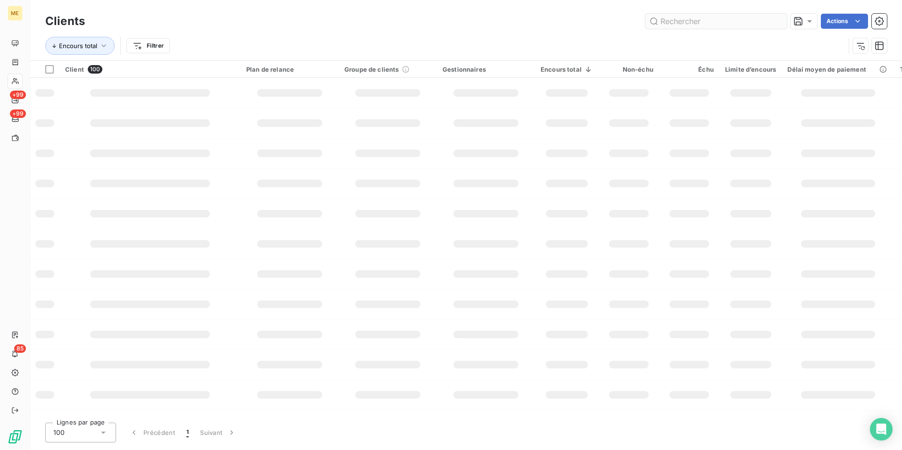
click at [679, 20] on input "text" at bounding box center [715, 21] width 141 height 15
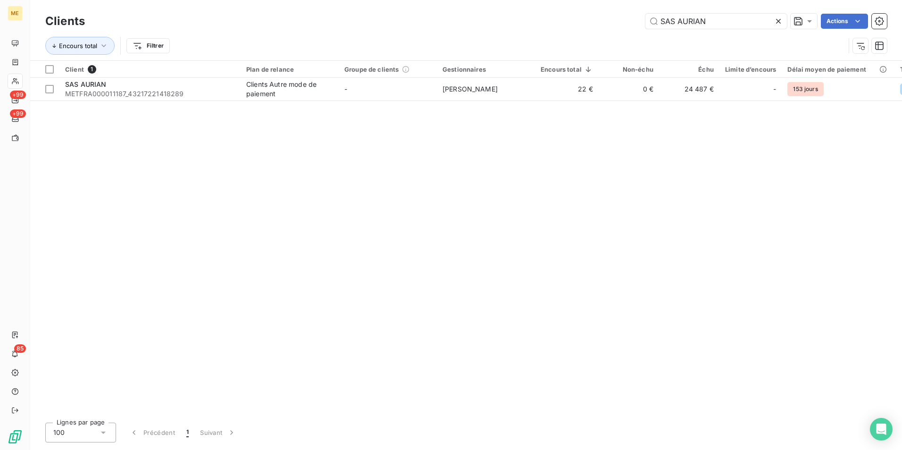
type input "SAS AURIAN"
click at [231, 101] on div "Client 1 Plan de relance Groupe de clients Gestionnaires Encours total Non-échu…" at bounding box center [466, 238] width 872 height 354
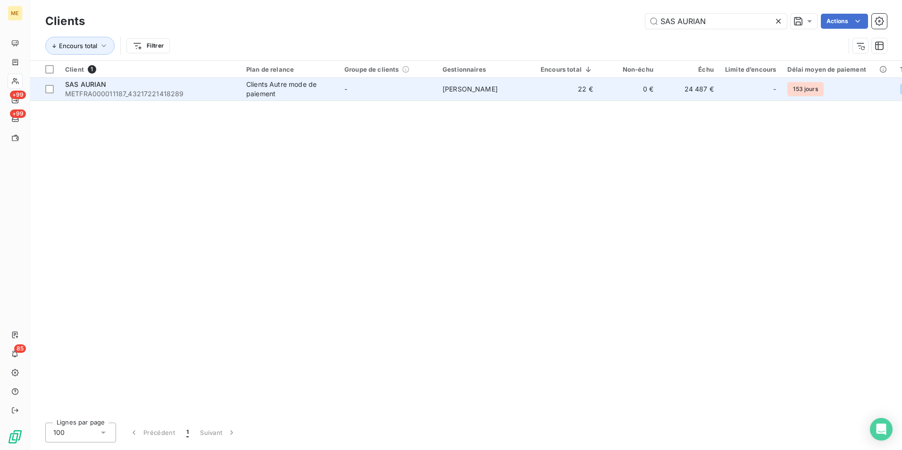
click at [241, 90] on td "Clients Autre mode de paiement" at bounding box center [290, 89] width 98 height 23
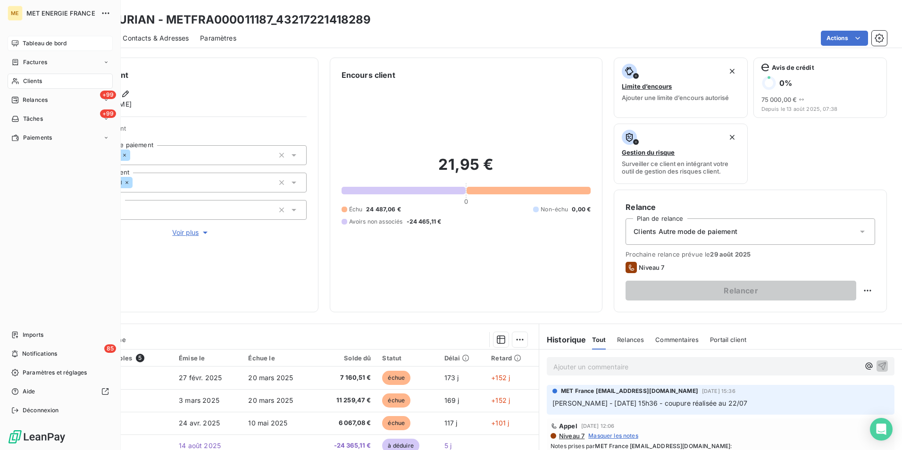
click at [58, 43] on span "Tableau de bord" at bounding box center [45, 43] width 44 height 8
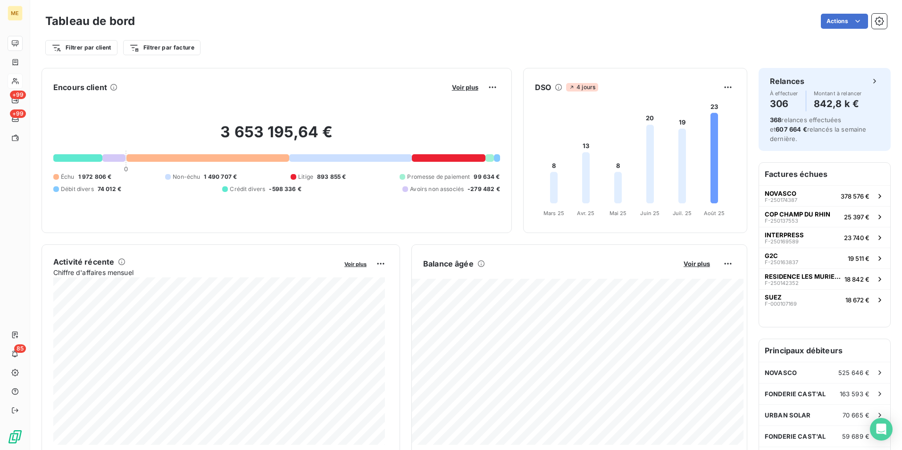
click at [456, 91] on button "Voir plus" at bounding box center [465, 87] width 32 height 8
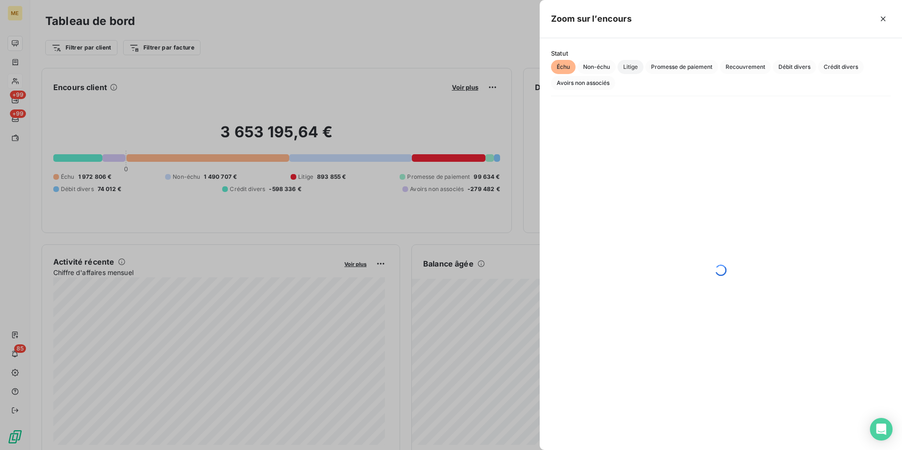
click at [633, 67] on span "Litige" at bounding box center [630, 67] width 26 height 14
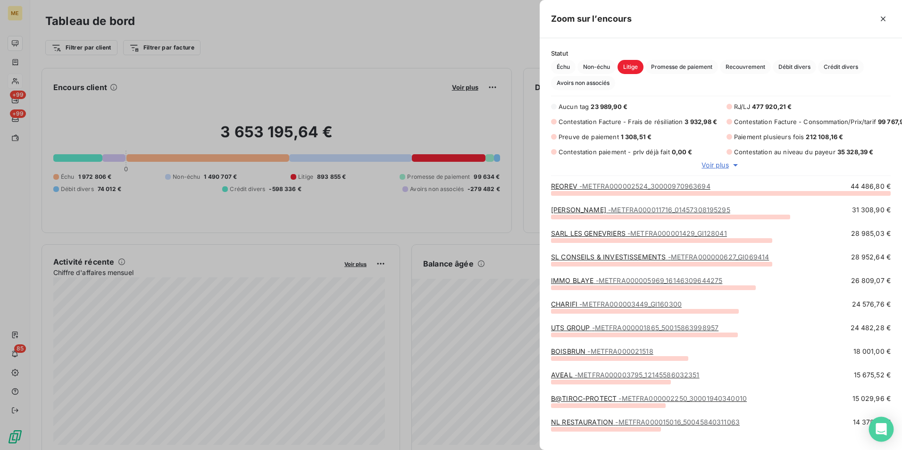
scroll to position [243, 355]
drag, startPoint x: 455, startPoint y: 34, endPoint x: 466, endPoint y: 34, distance: 11.3
click at [455, 34] on div at bounding box center [451, 225] width 902 height 450
